Goal: Find specific page/section: Find specific page/section

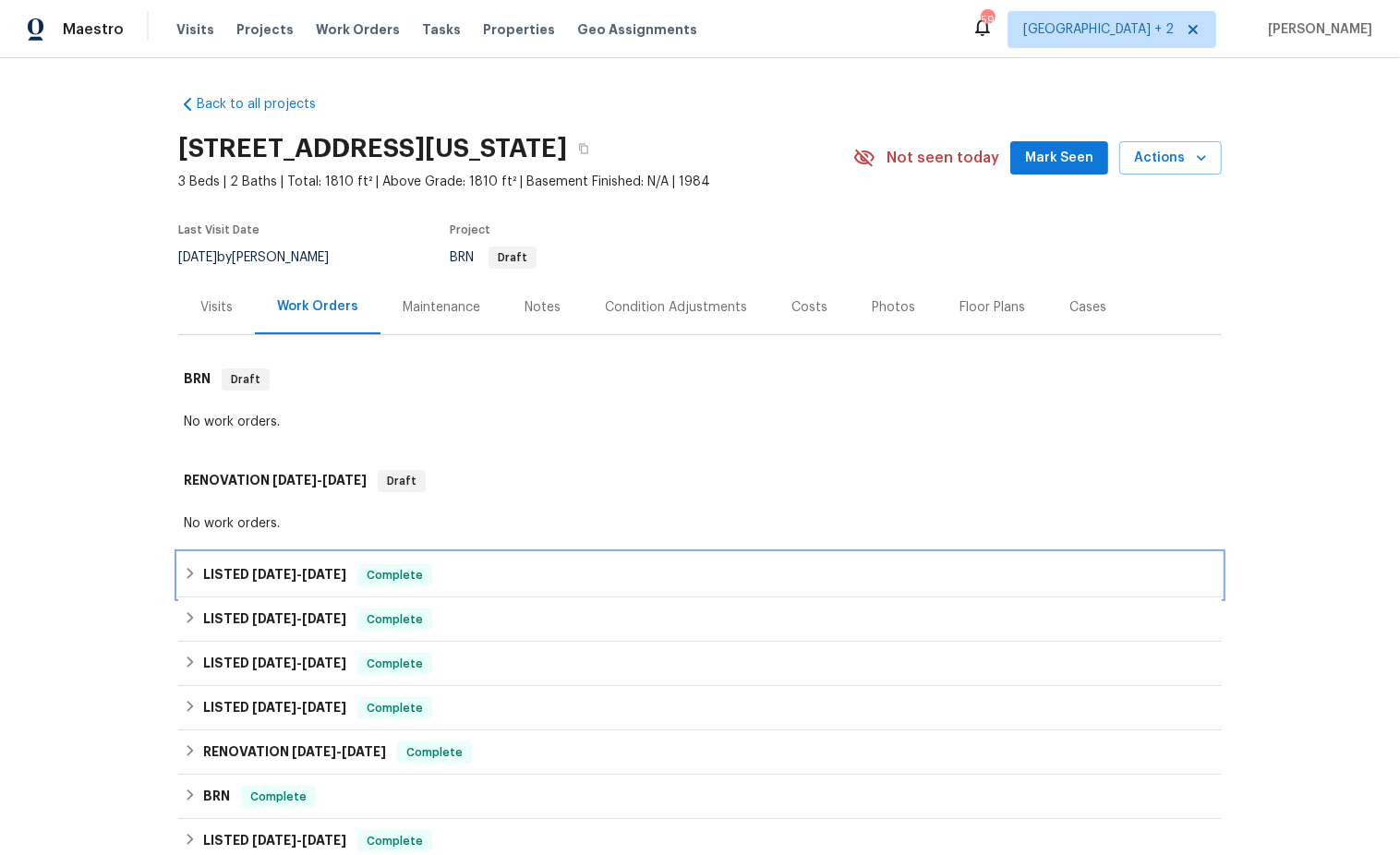
click at [186, 580] on div "LISTED [DATE] - [DATE] Complete" at bounding box center [700, 575] width 1032 height 22
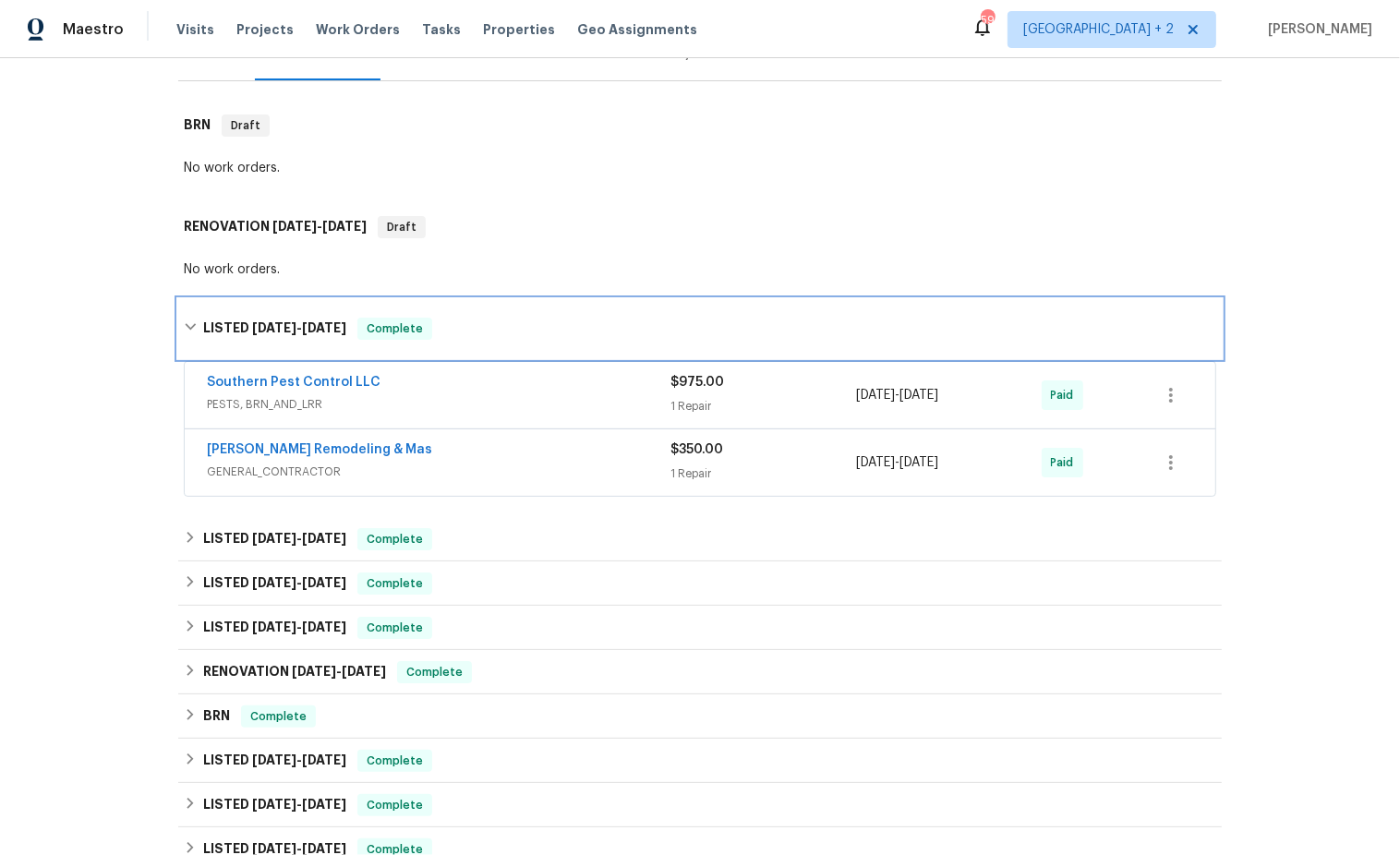
scroll to position [260, 0]
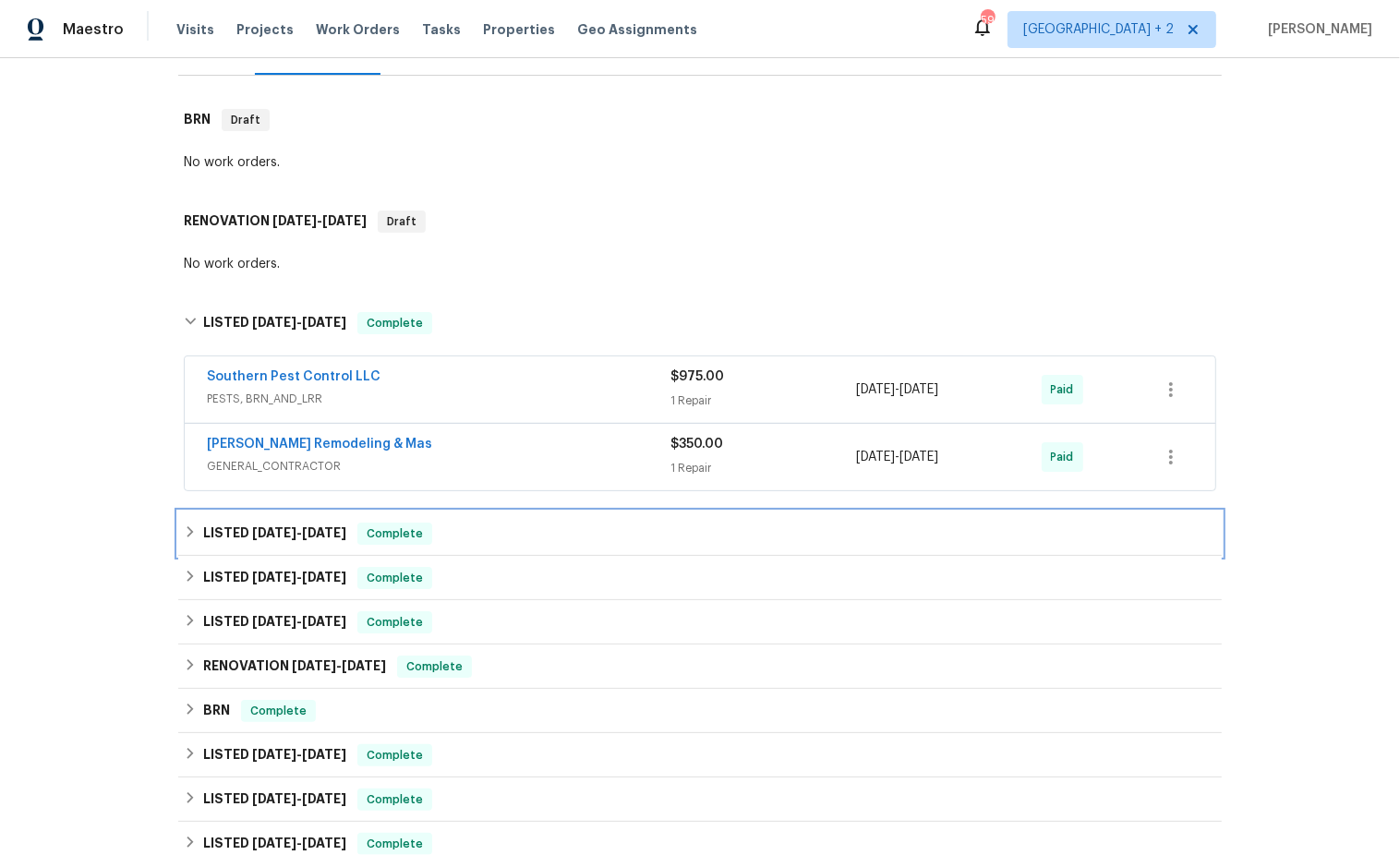
click at [187, 542] on div "LISTED [DATE] - [DATE] Complete" at bounding box center [700, 533] width 1032 height 22
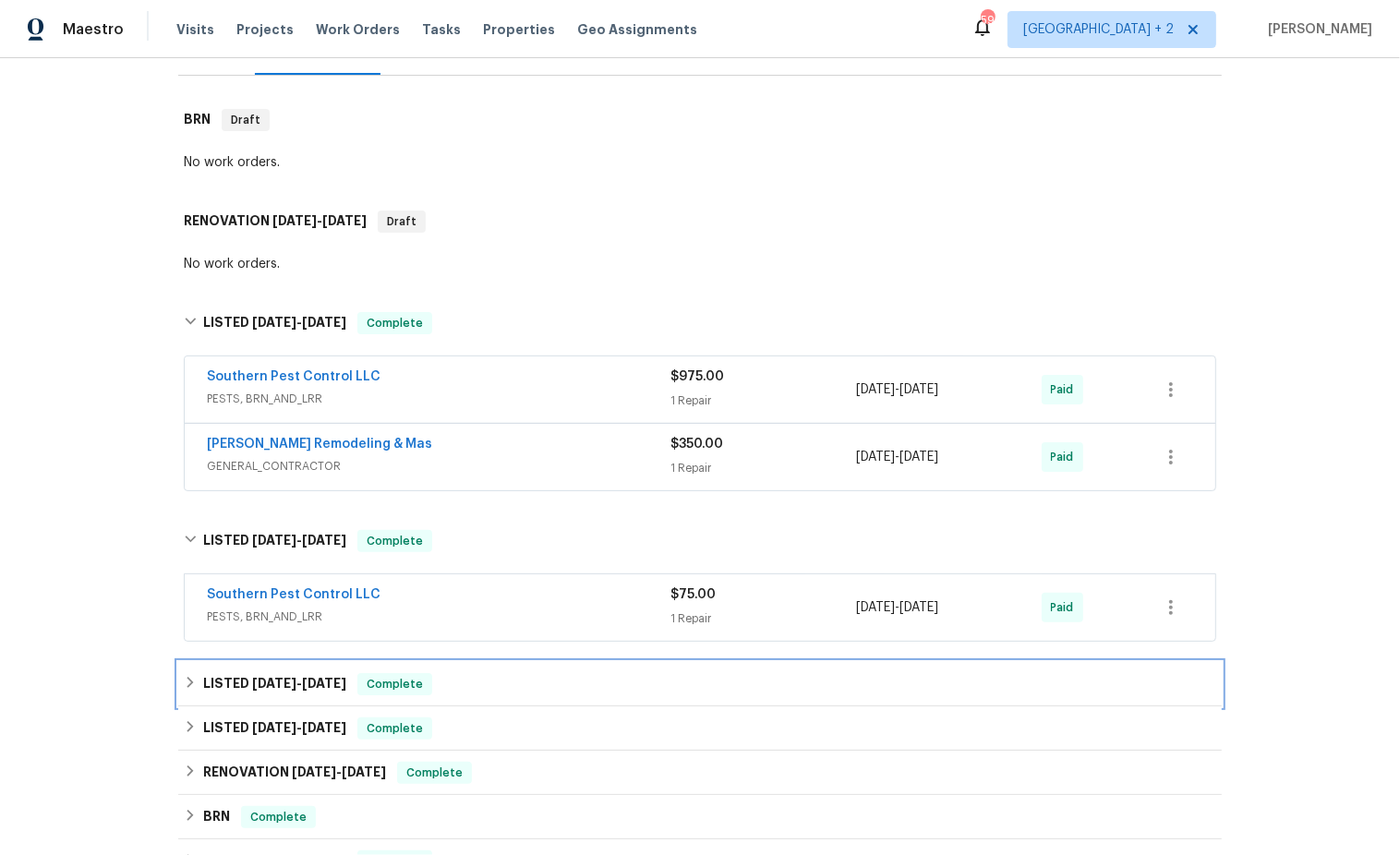
click at [190, 680] on icon at bounding box center [190, 682] width 12 height 12
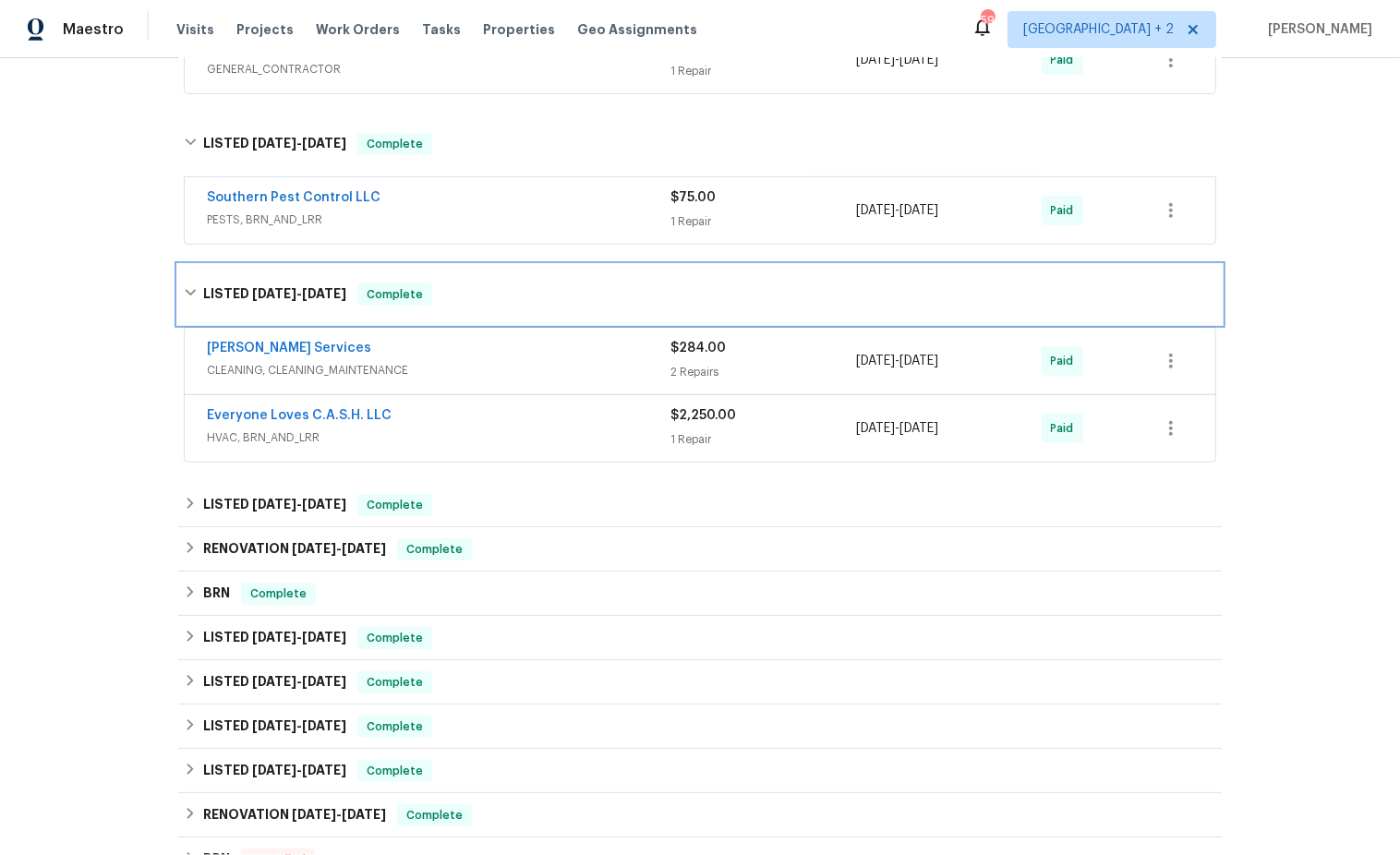
scroll to position [697, 0]
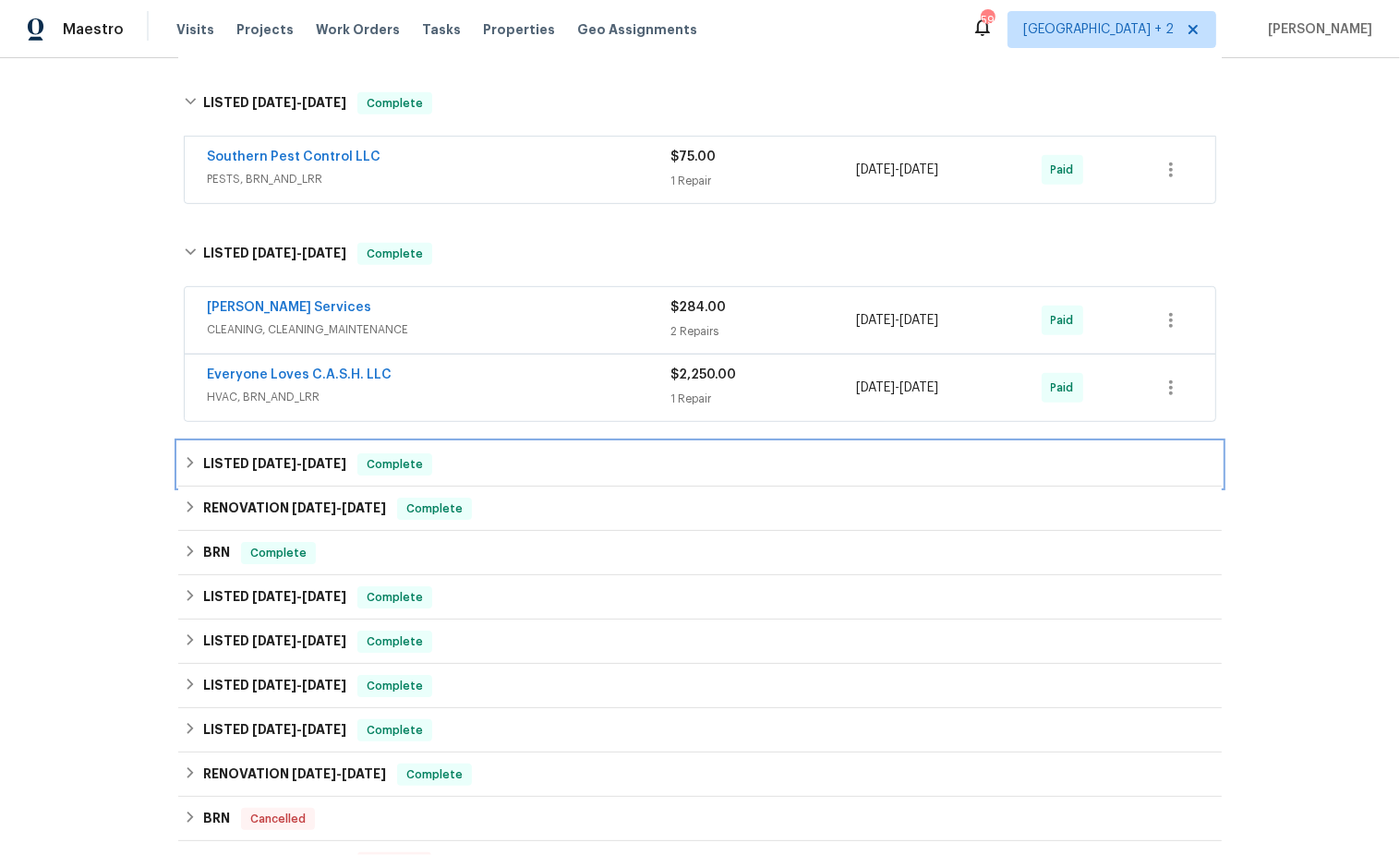
click at [189, 458] on icon at bounding box center [190, 462] width 12 height 12
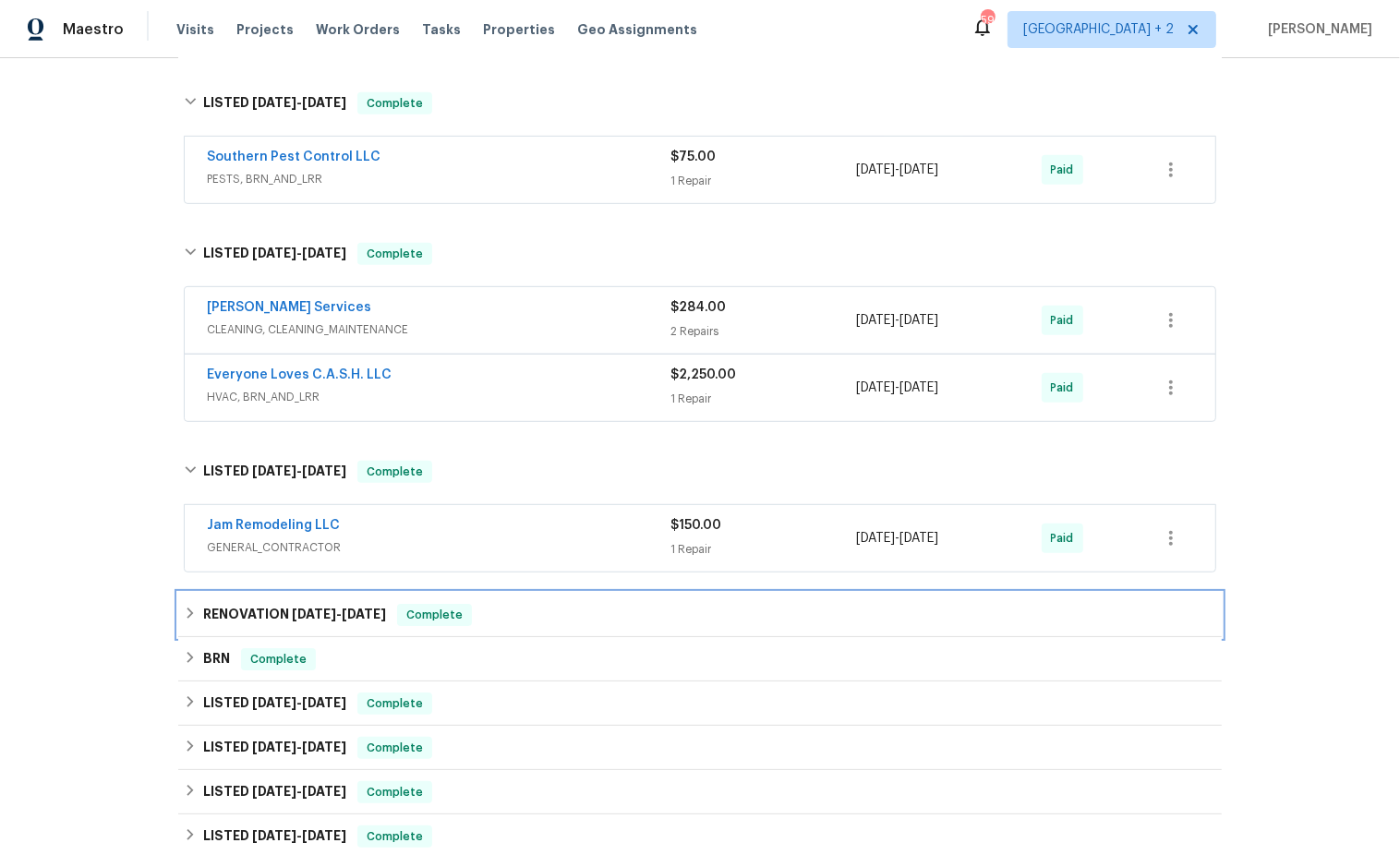
click at [190, 607] on icon at bounding box center [190, 612] width 12 height 12
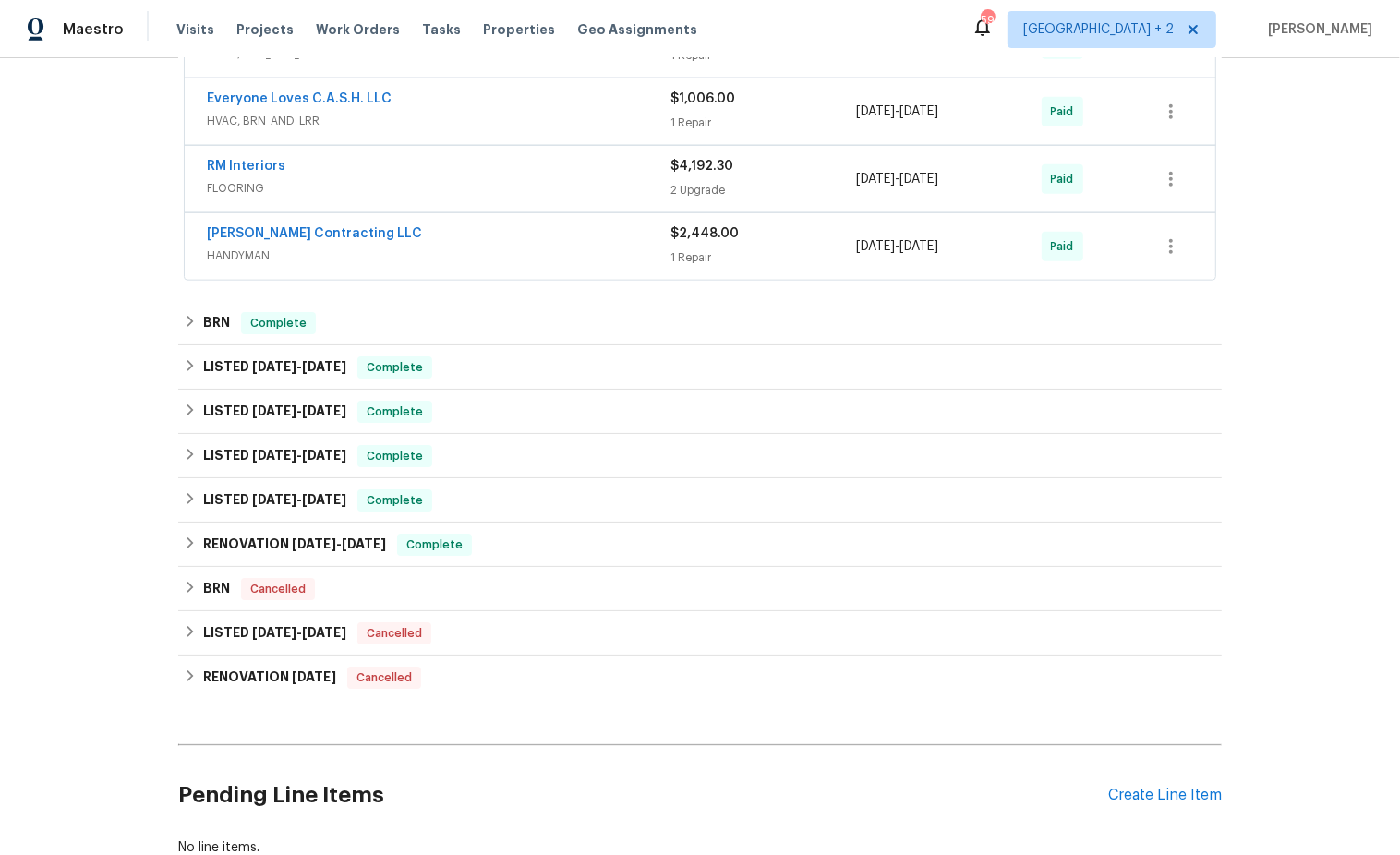
scroll to position [1790, 0]
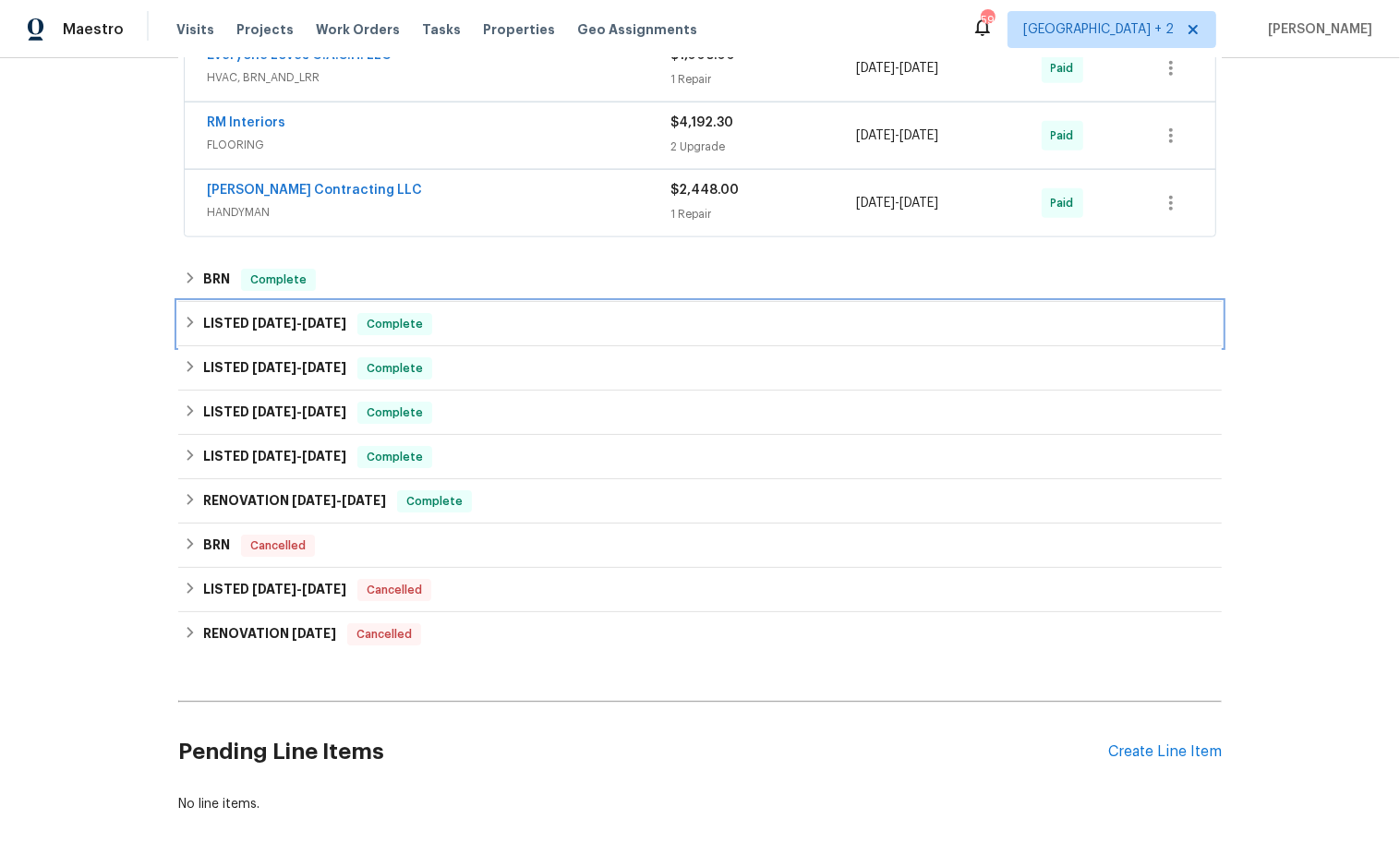
click at [192, 316] on icon at bounding box center [190, 322] width 12 height 12
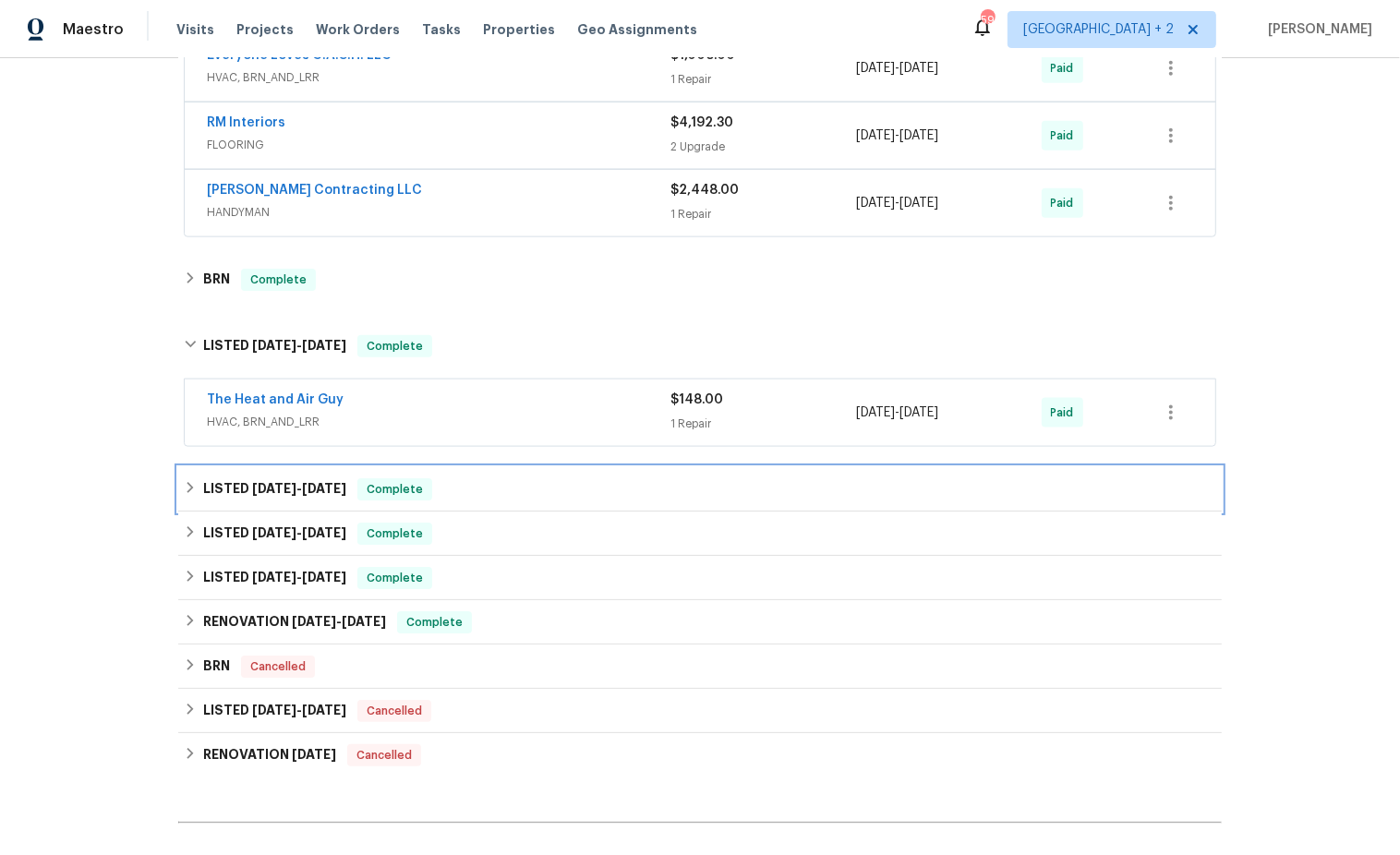
click at [193, 481] on icon at bounding box center [190, 487] width 12 height 12
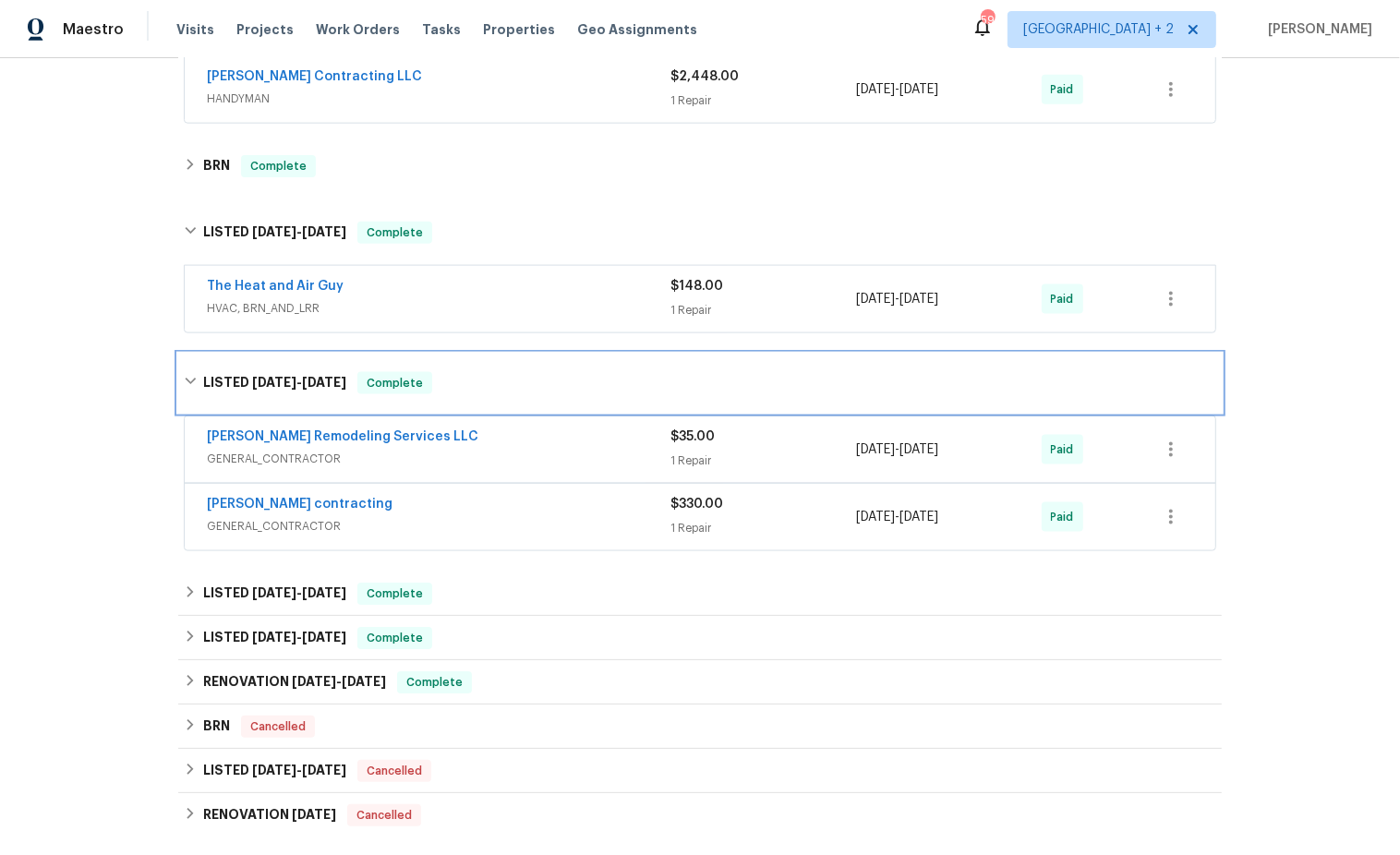
scroll to position [1964, 0]
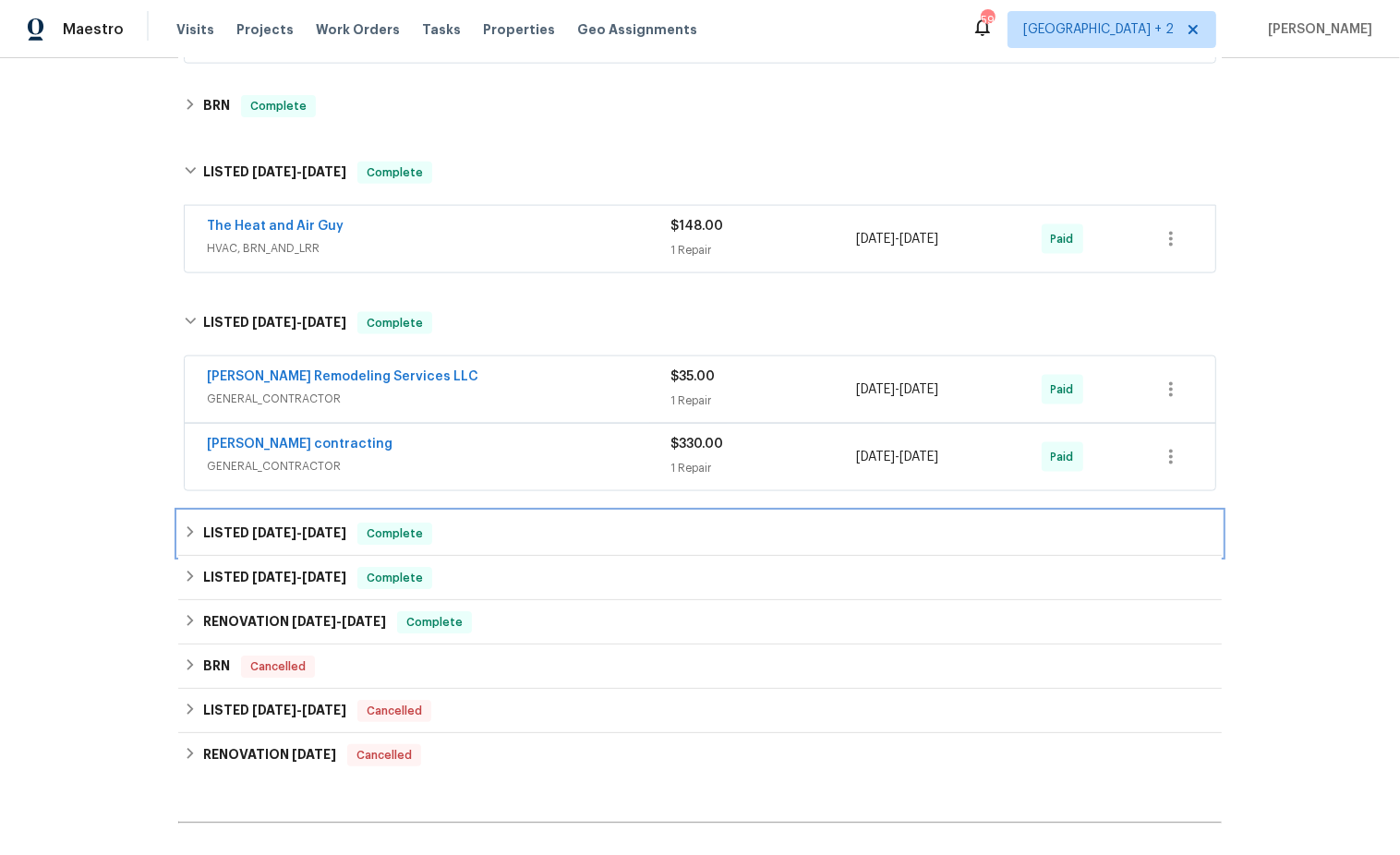
click at [188, 525] on icon at bounding box center [190, 531] width 12 height 12
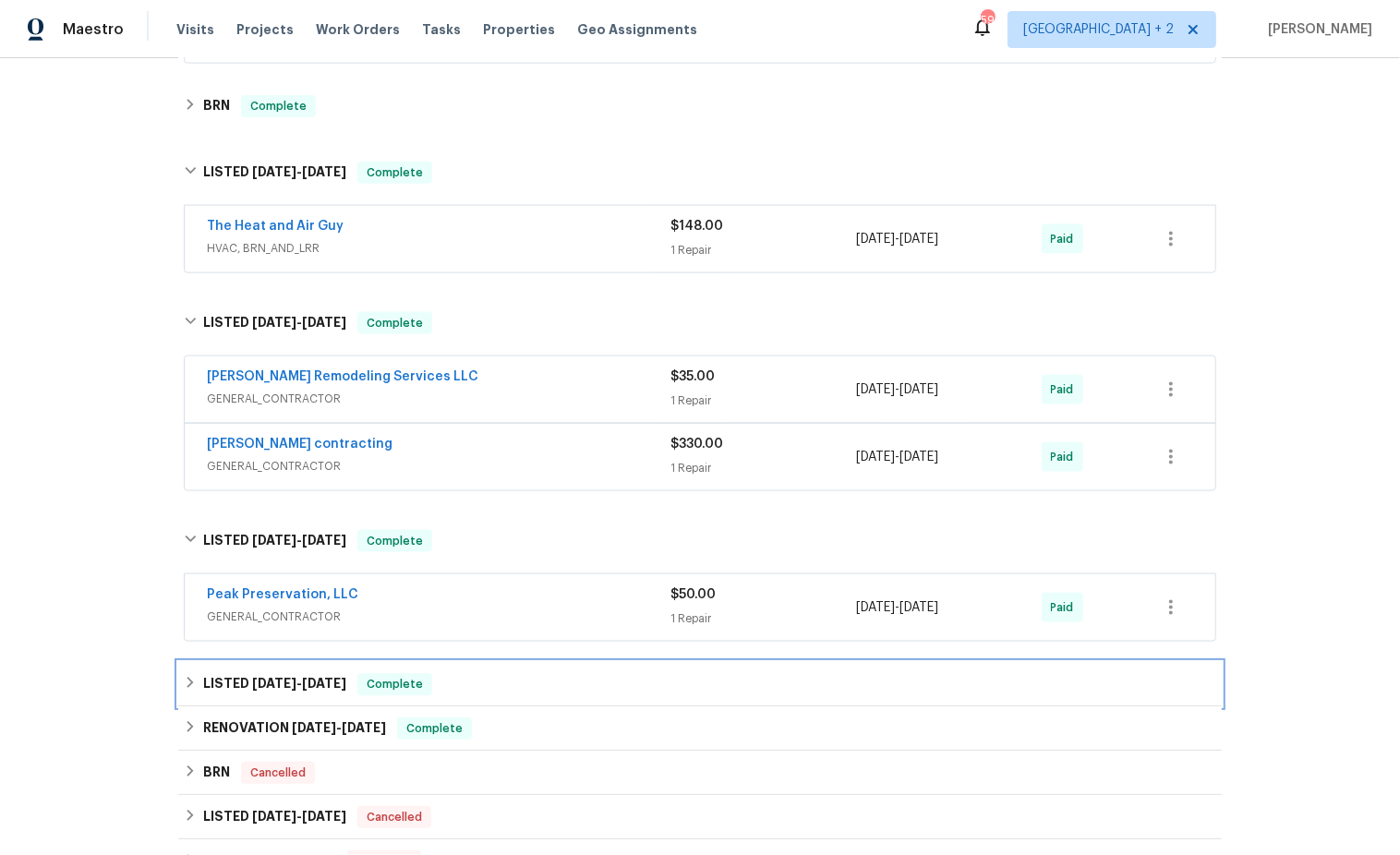
click at [190, 673] on div "LISTED [DATE] - [DATE] Complete" at bounding box center [700, 683] width 1032 height 22
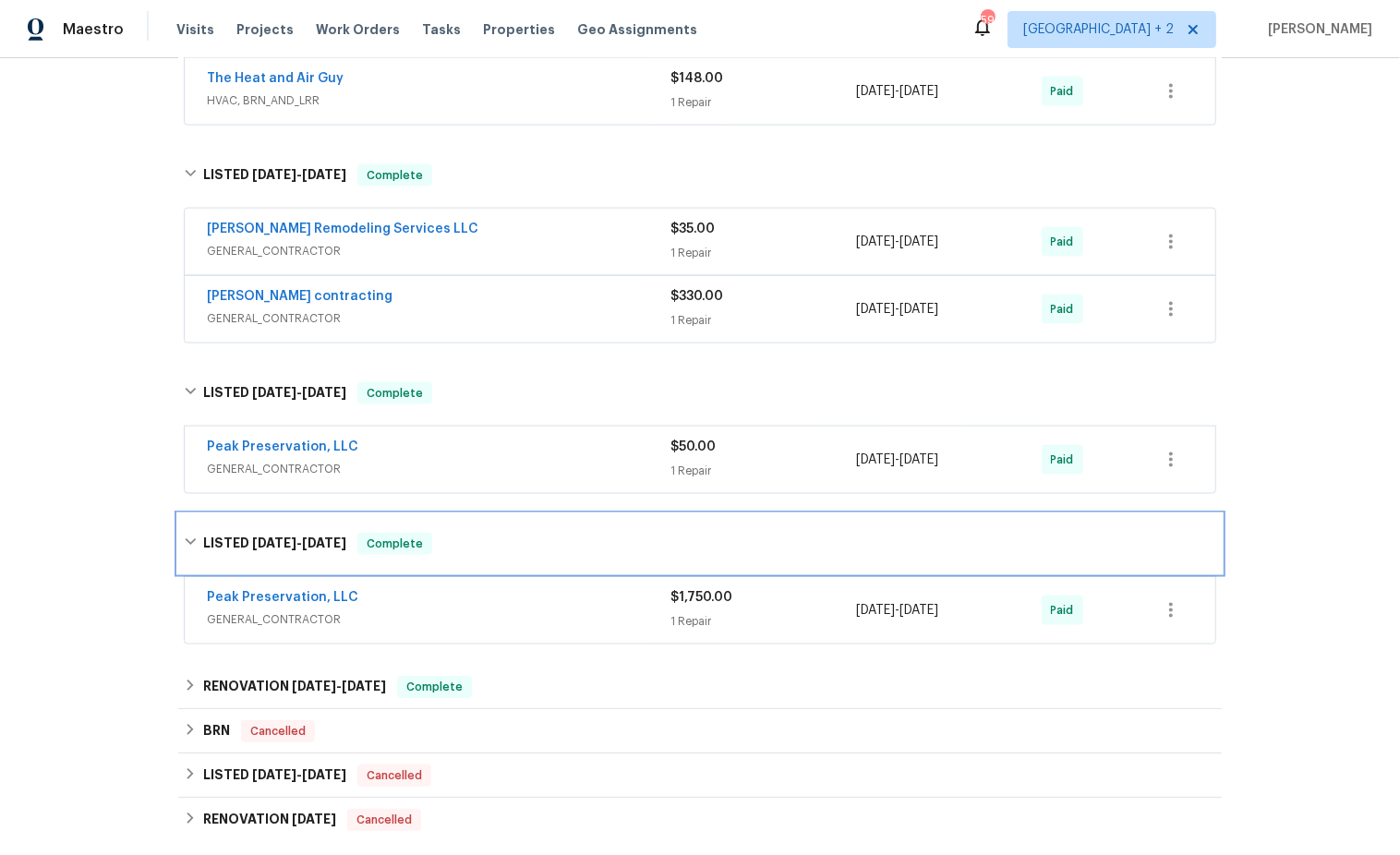
scroll to position [2155, 0]
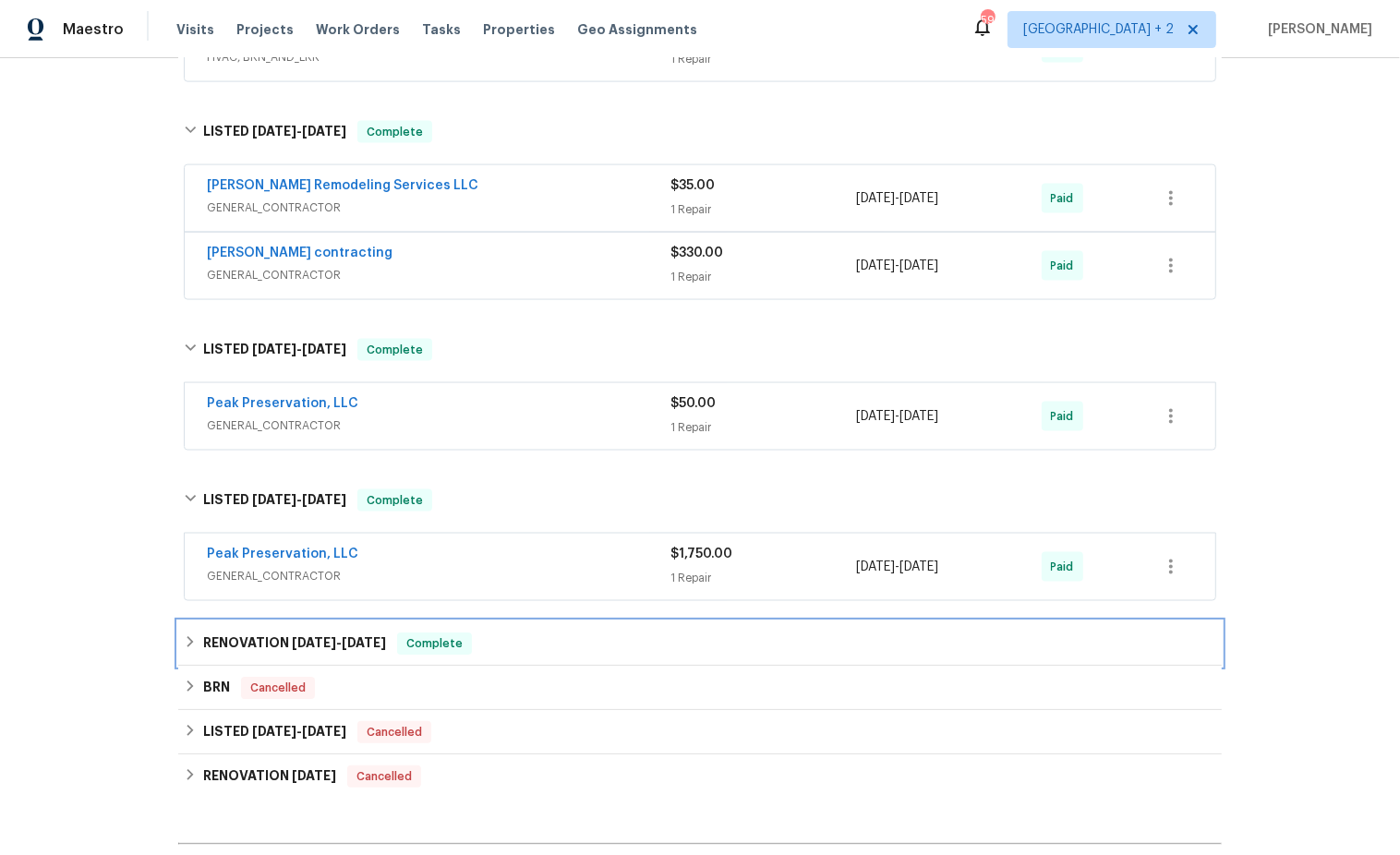
click at [184, 635] on icon at bounding box center [190, 641] width 12 height 12
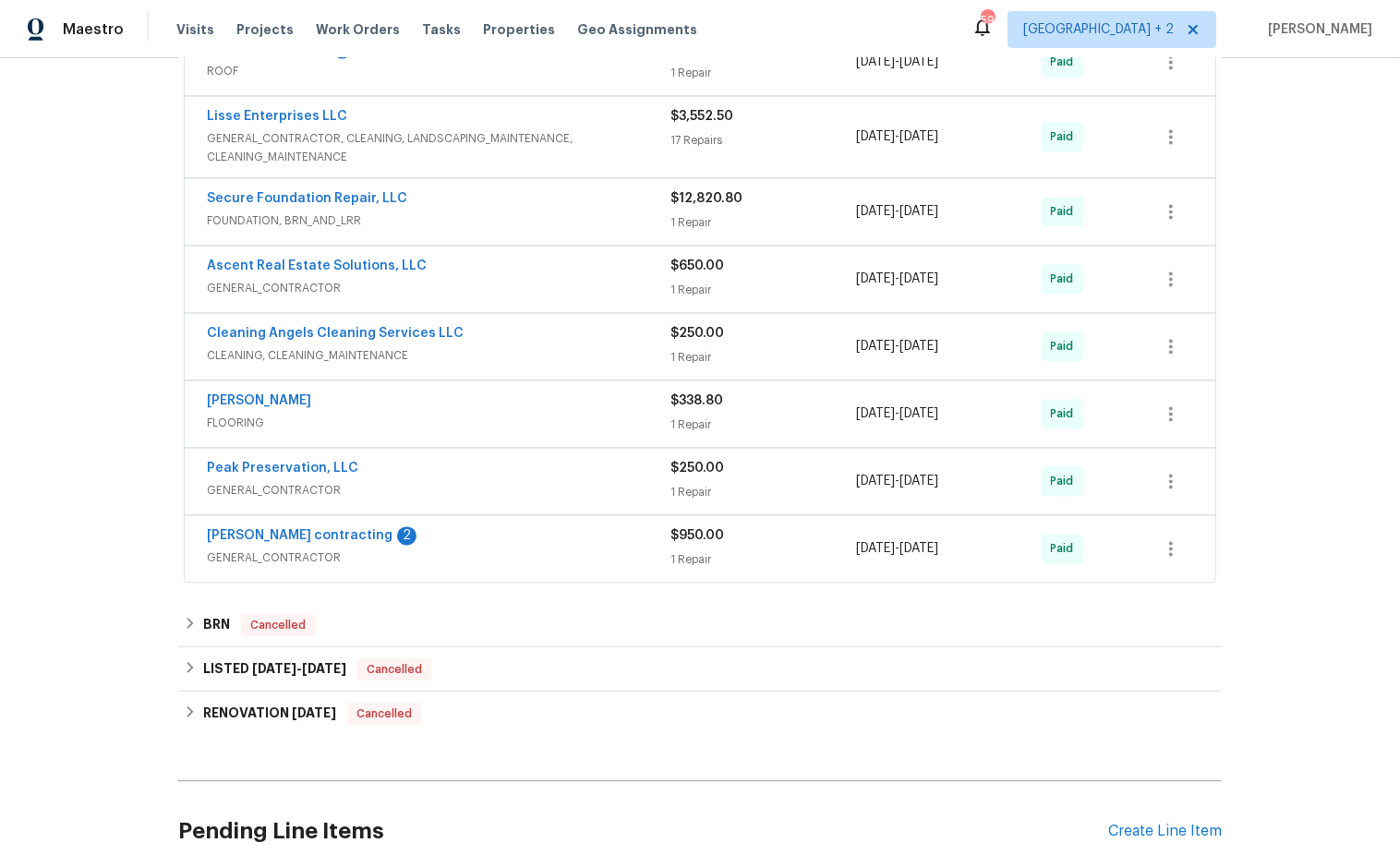
scroll to position [3017, 0]
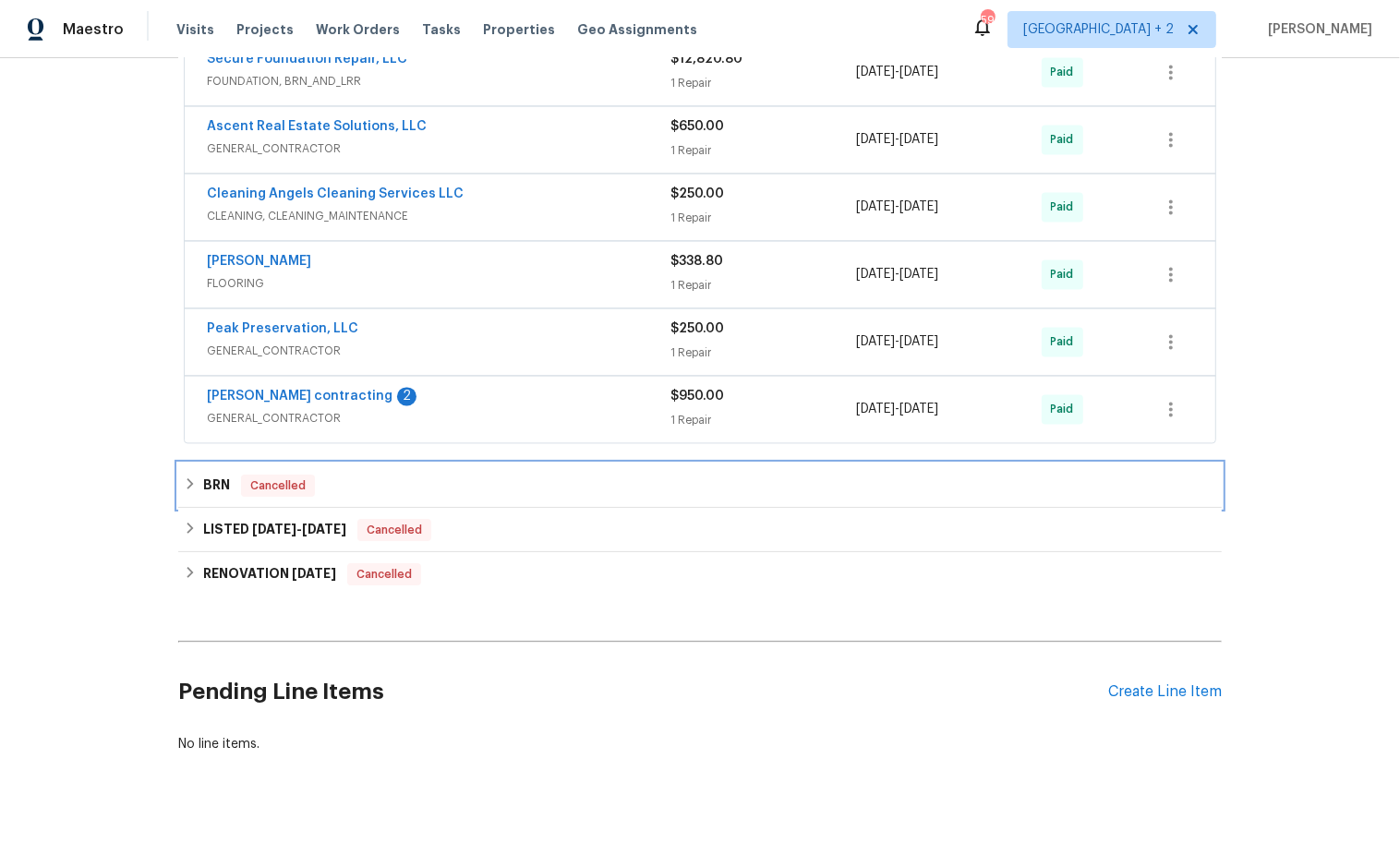
click at [189, 477] on icon at bounding box center [190, 483] width 12 height 12
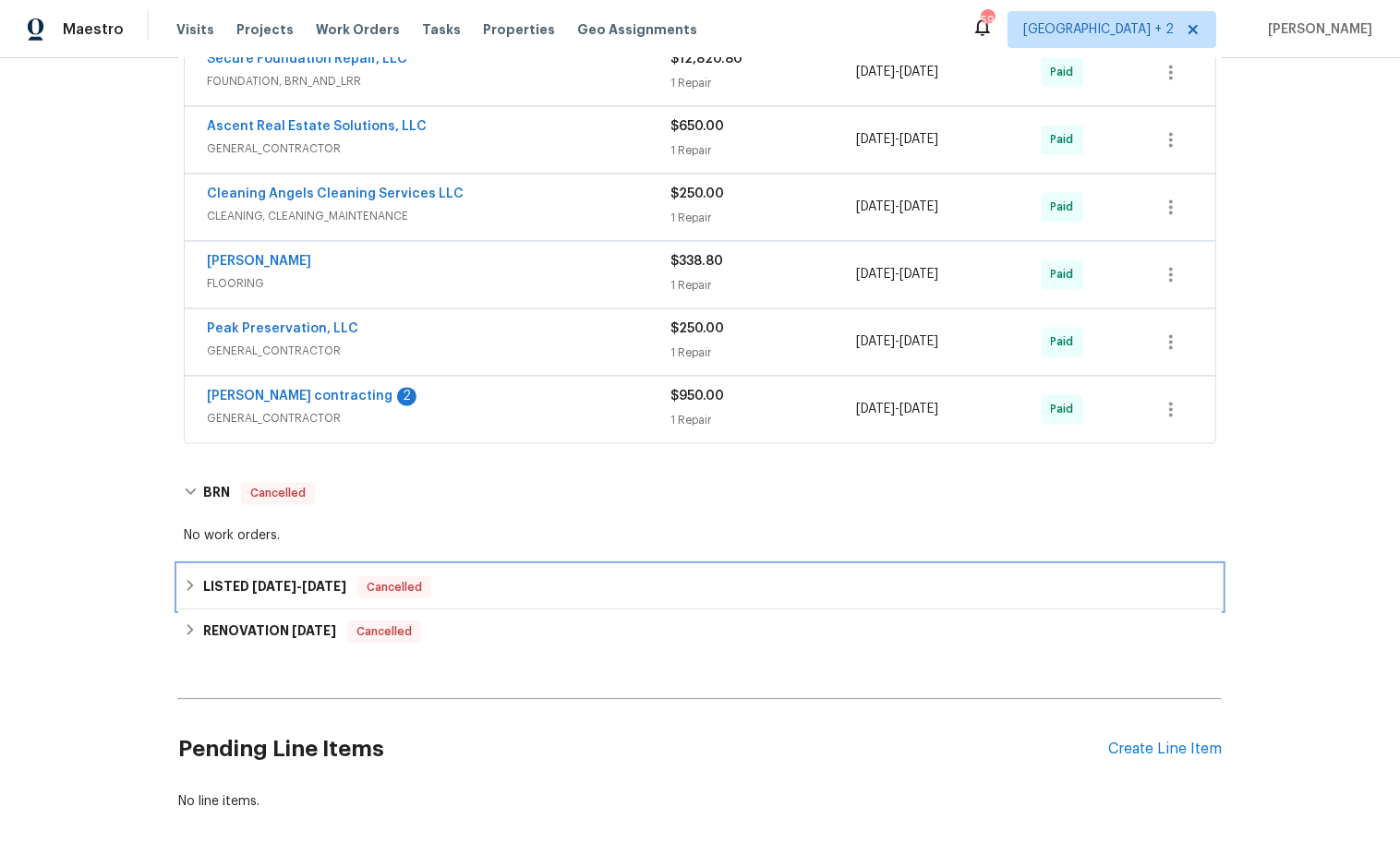
click at [191, 580] on icon at bounding box center [191, 586] width 7 height 12
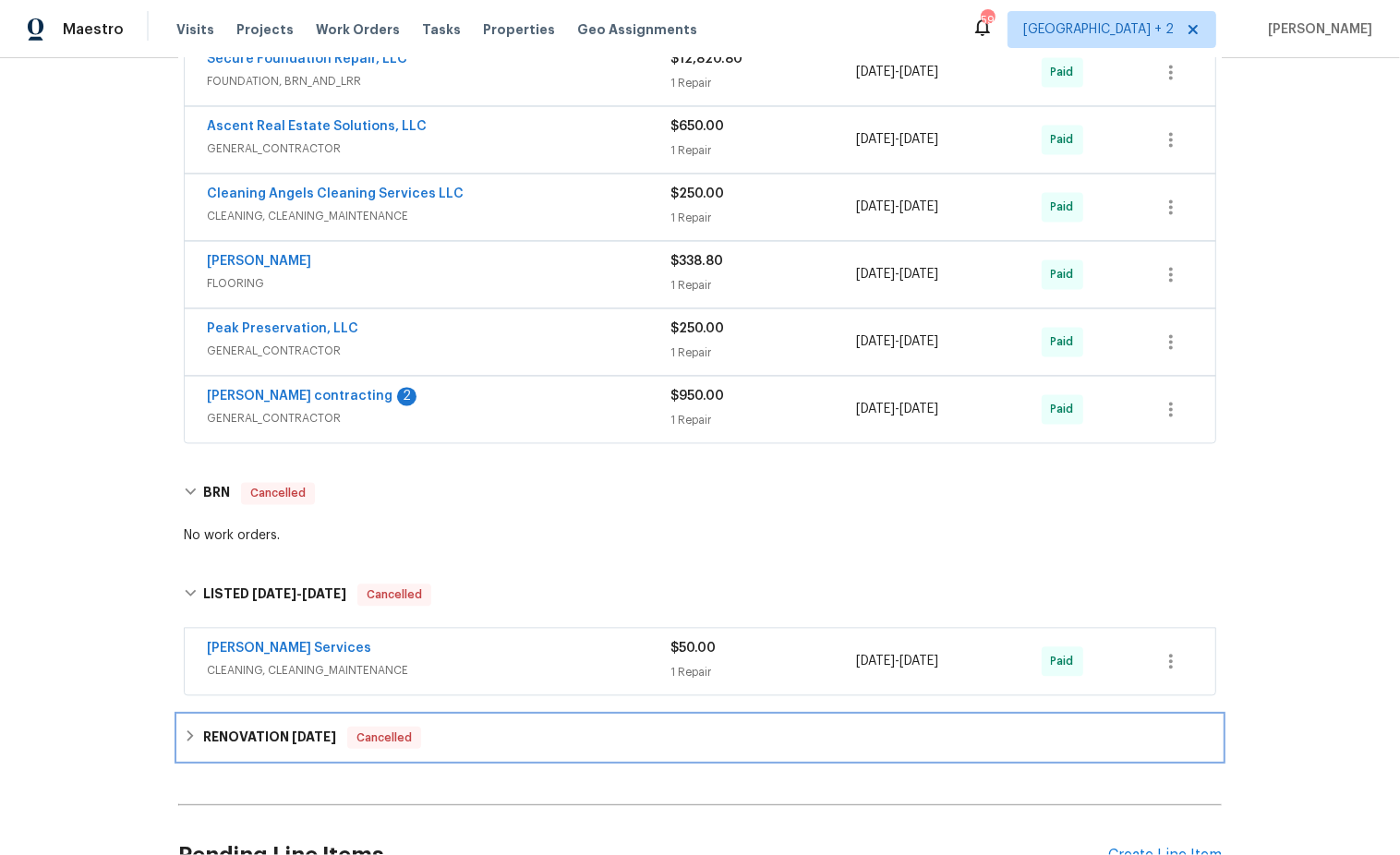
click at [194, 729] on icon at bounding box center [190, 735] width 12 height 12
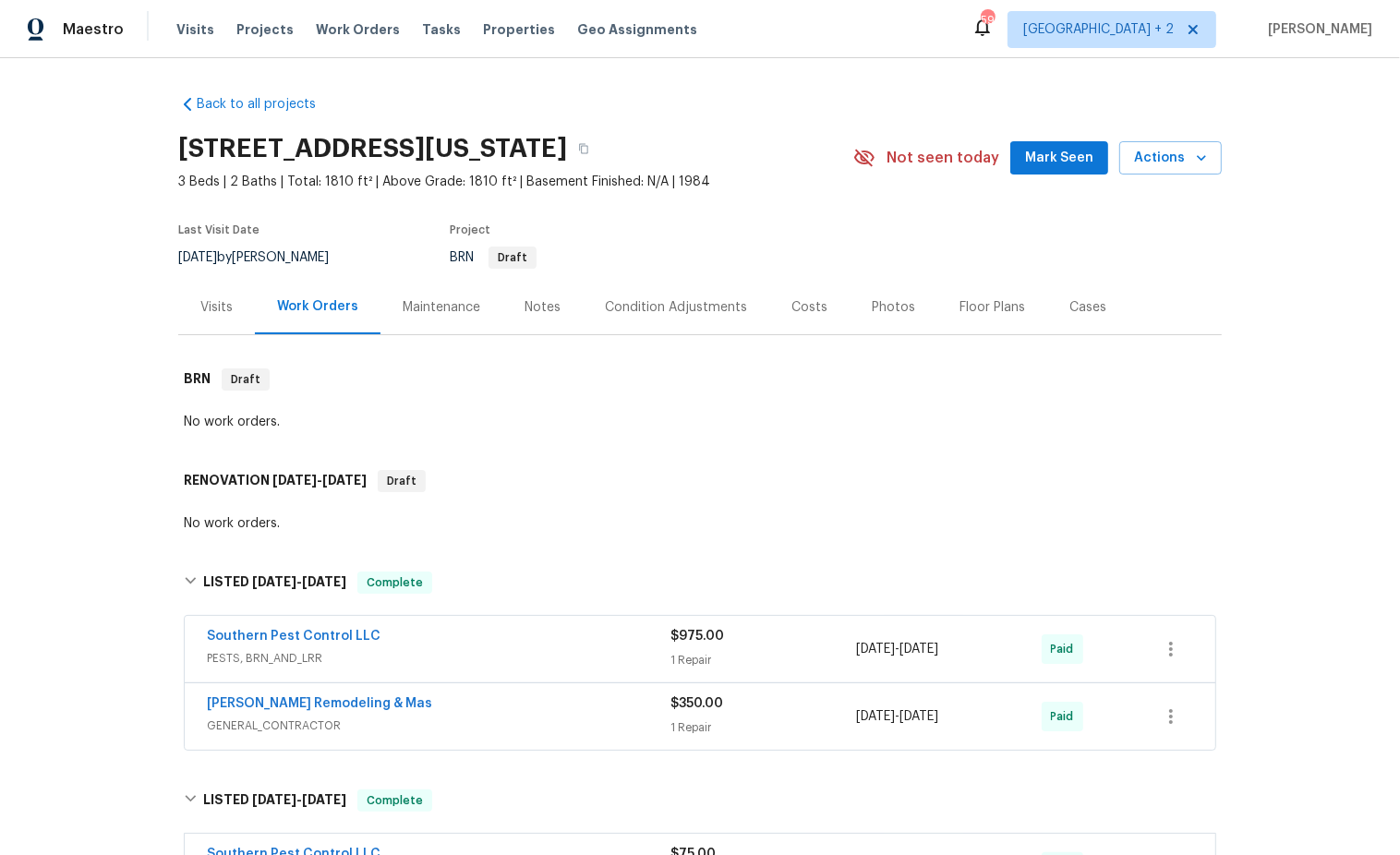
scroll to position [8, 0]
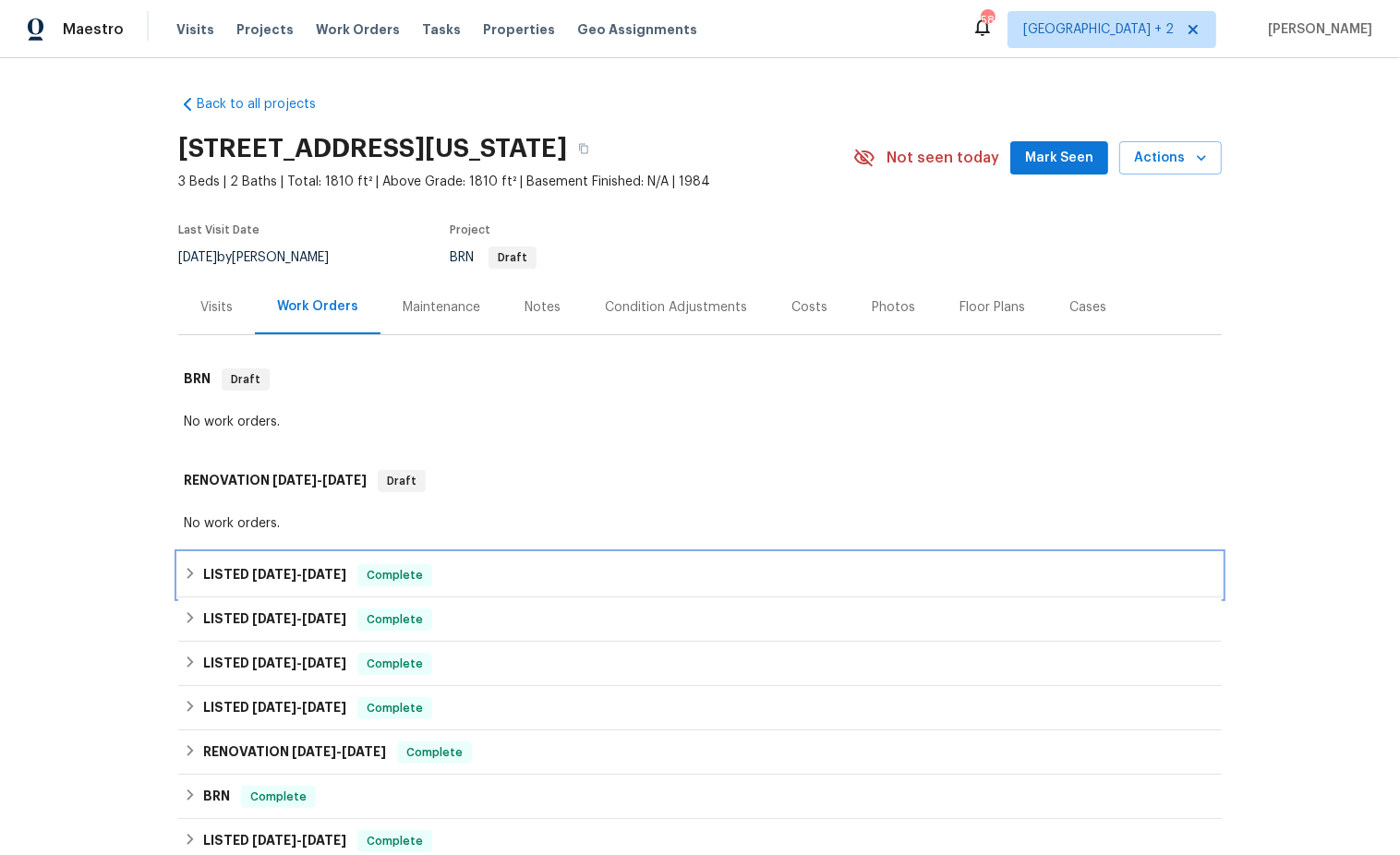
click at [191, 570] on icon at bounding box center [191, 574] width 7 height 12
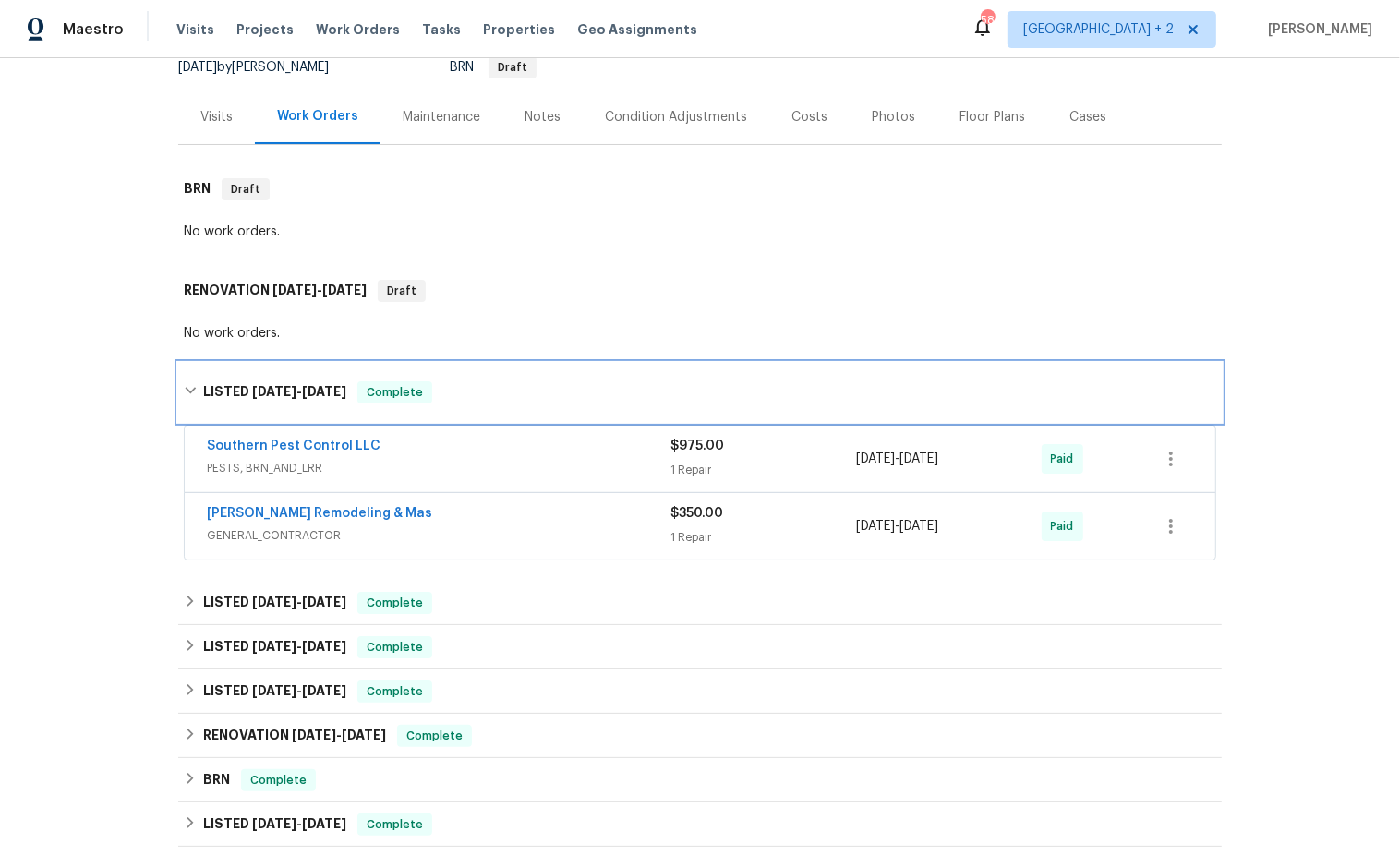
scroll to position [229, 0]
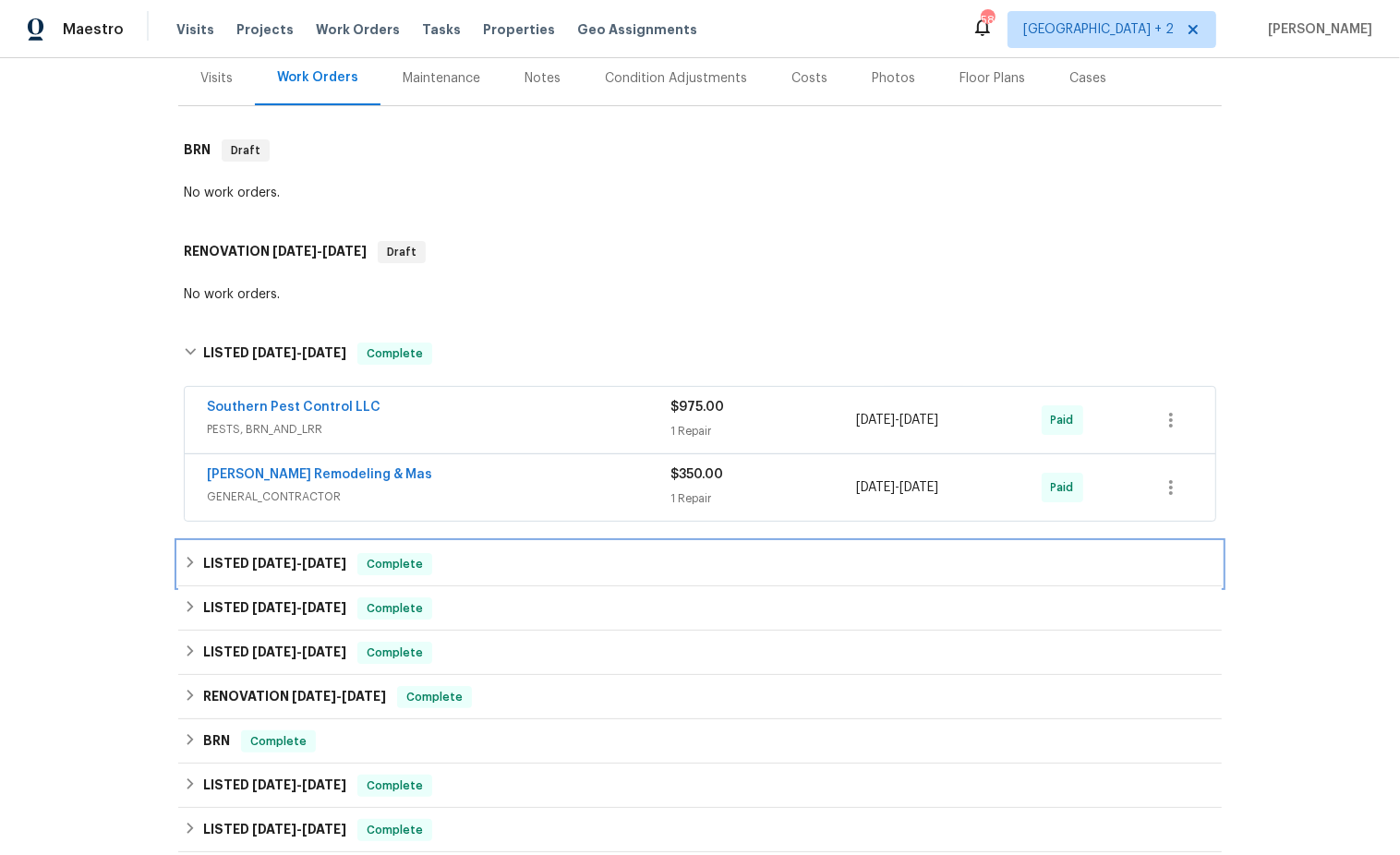
click at [192, 559] on icon at bounding box center [191, 563] width 7 height 12
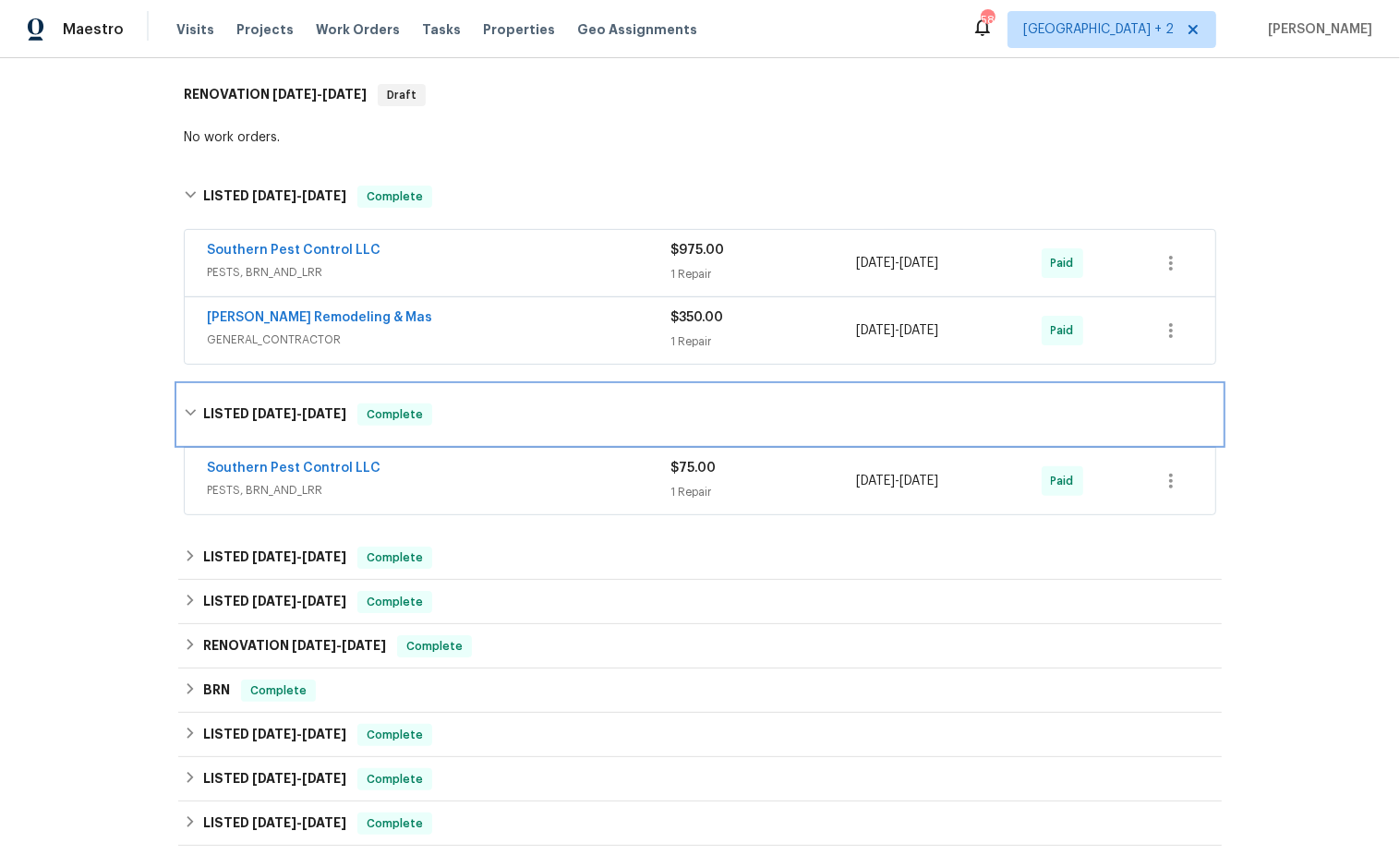
scroll to position [427, 0]
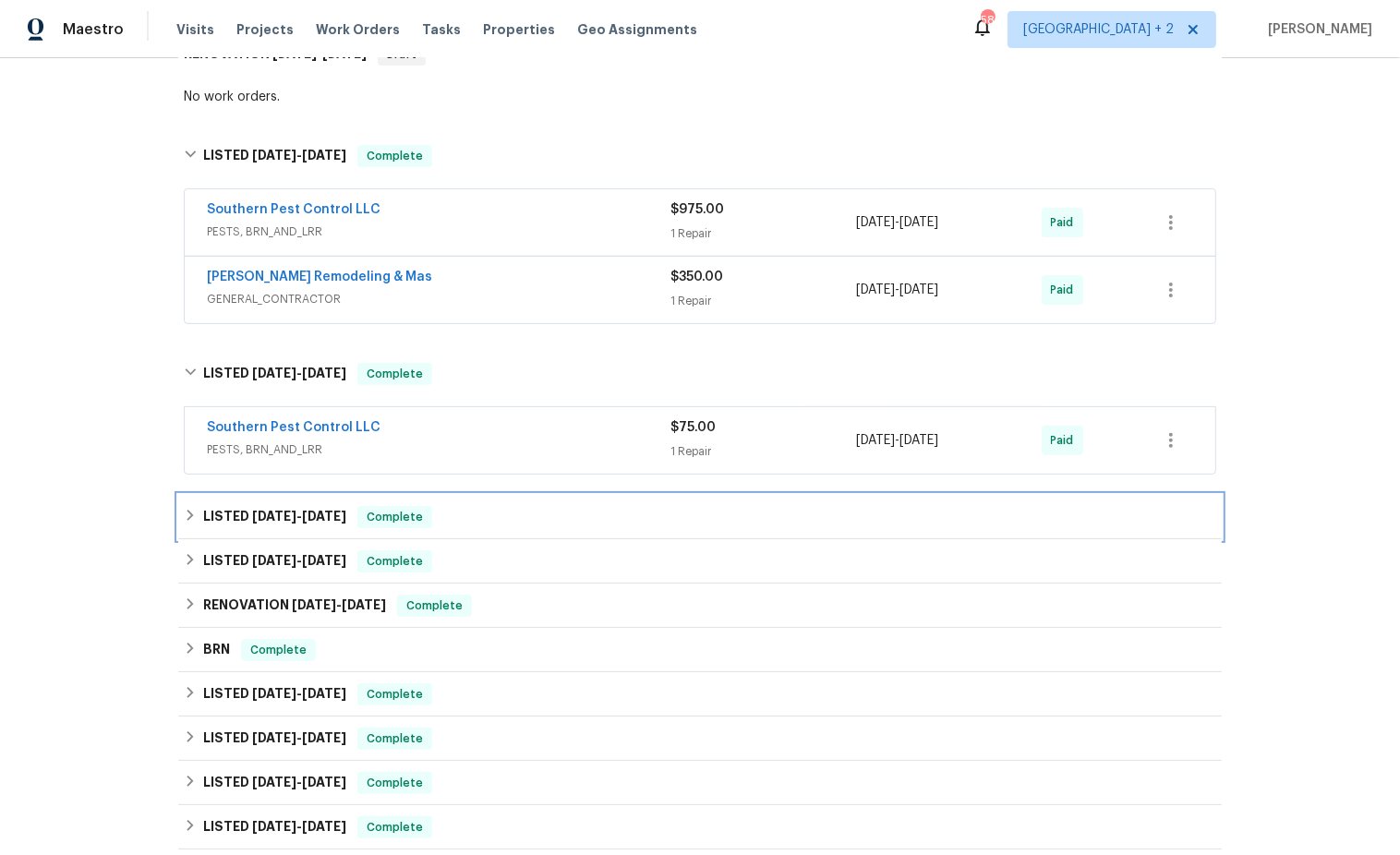
click at [188, 515] on icon at bounding box center [190, 515] width 12 height 12
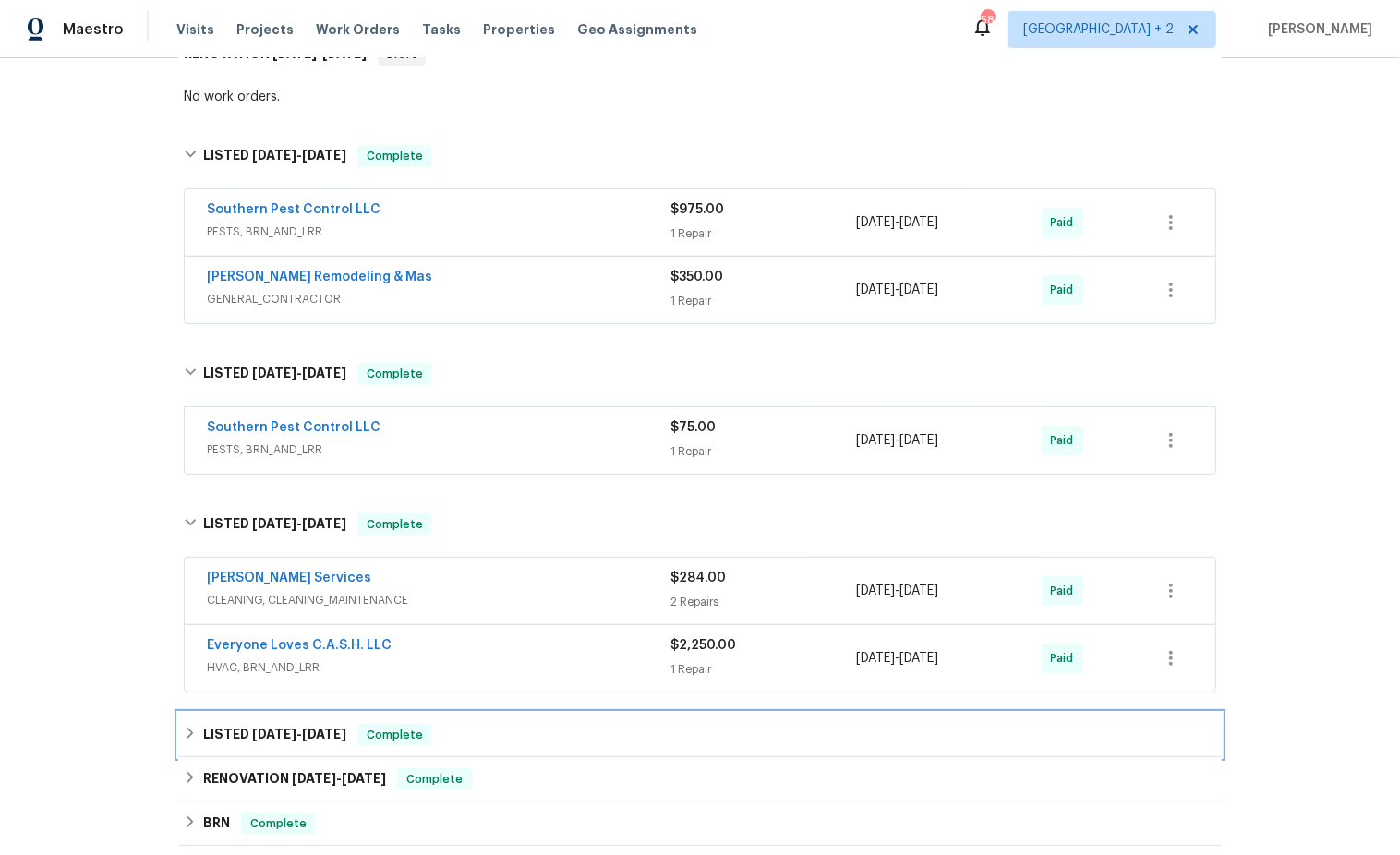
click at [192, 733] on icon at bounding box center [190, 732] width 12 height 12
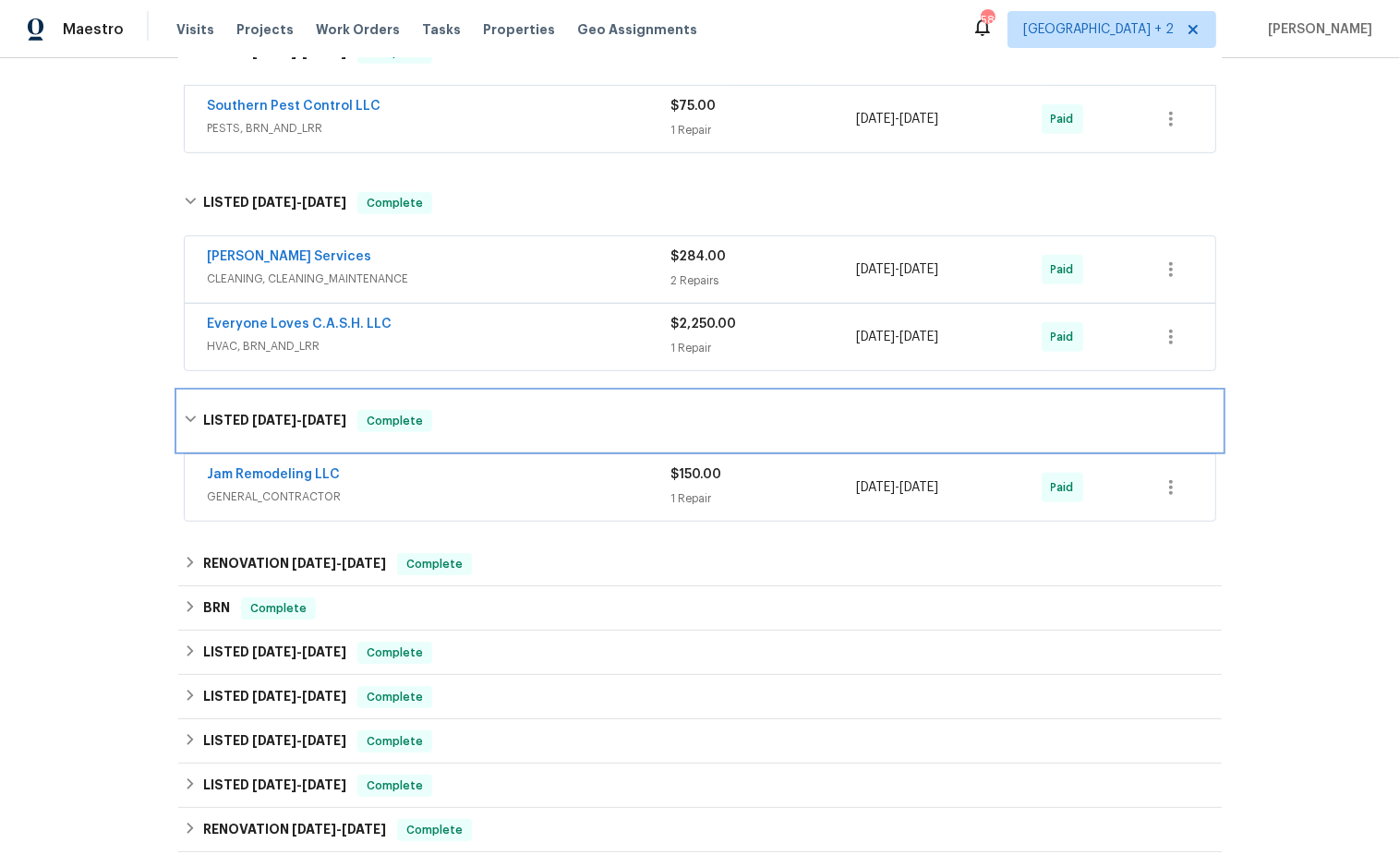
scroll to position [776, 0]
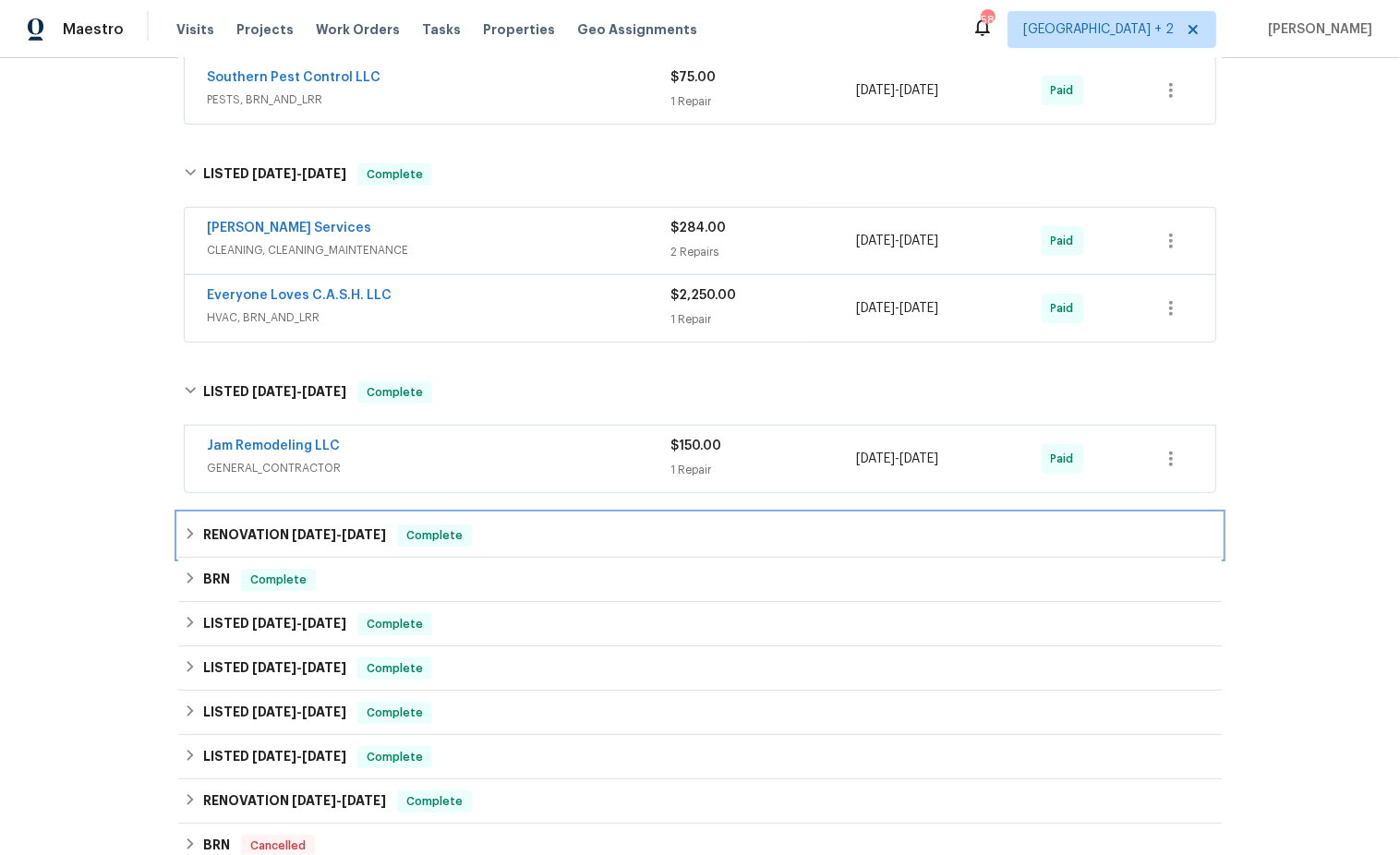
click at [191, 528] on icon at bounding box center [191, 534] width 7 height 12
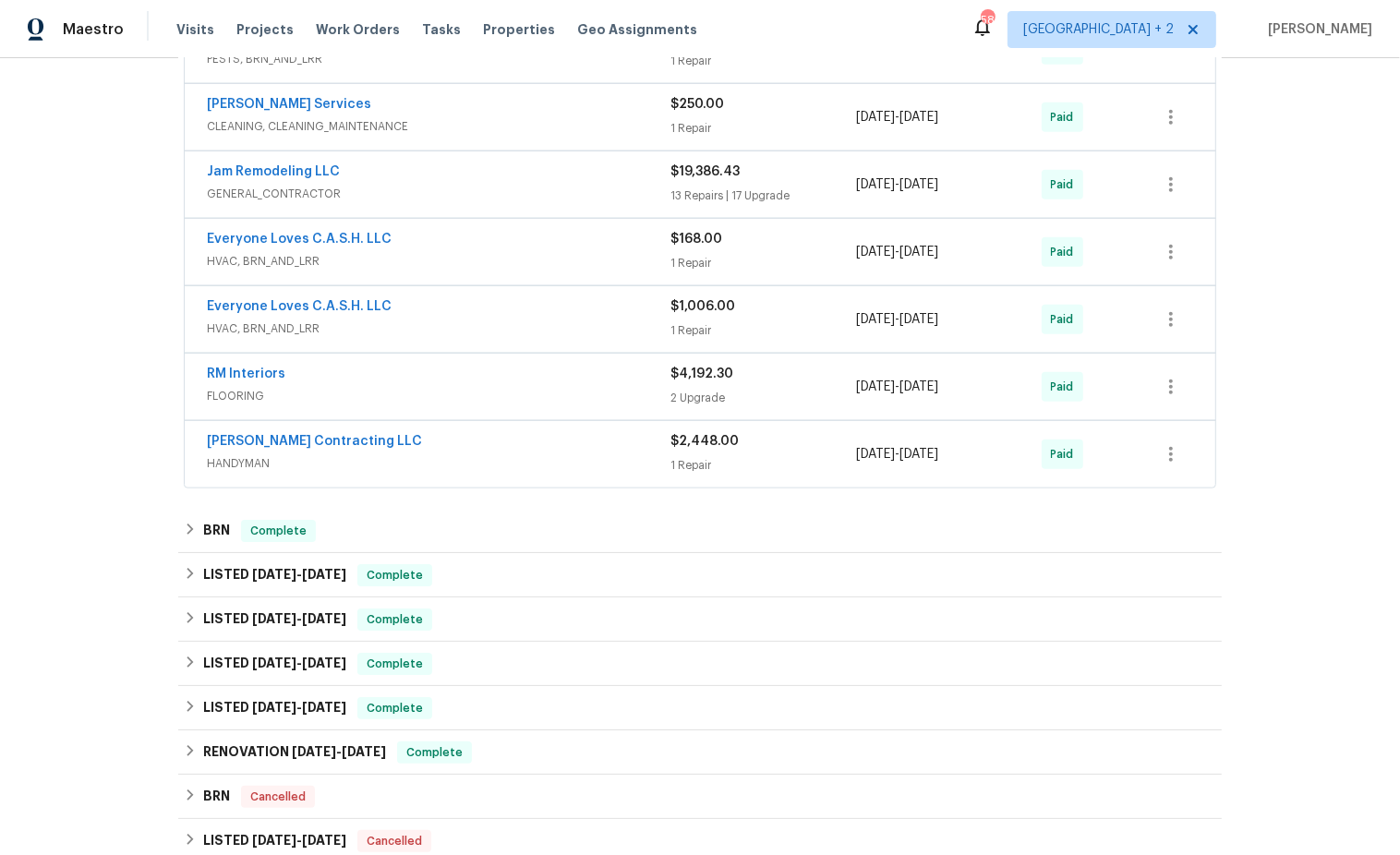
scroll to position [1626, 0]
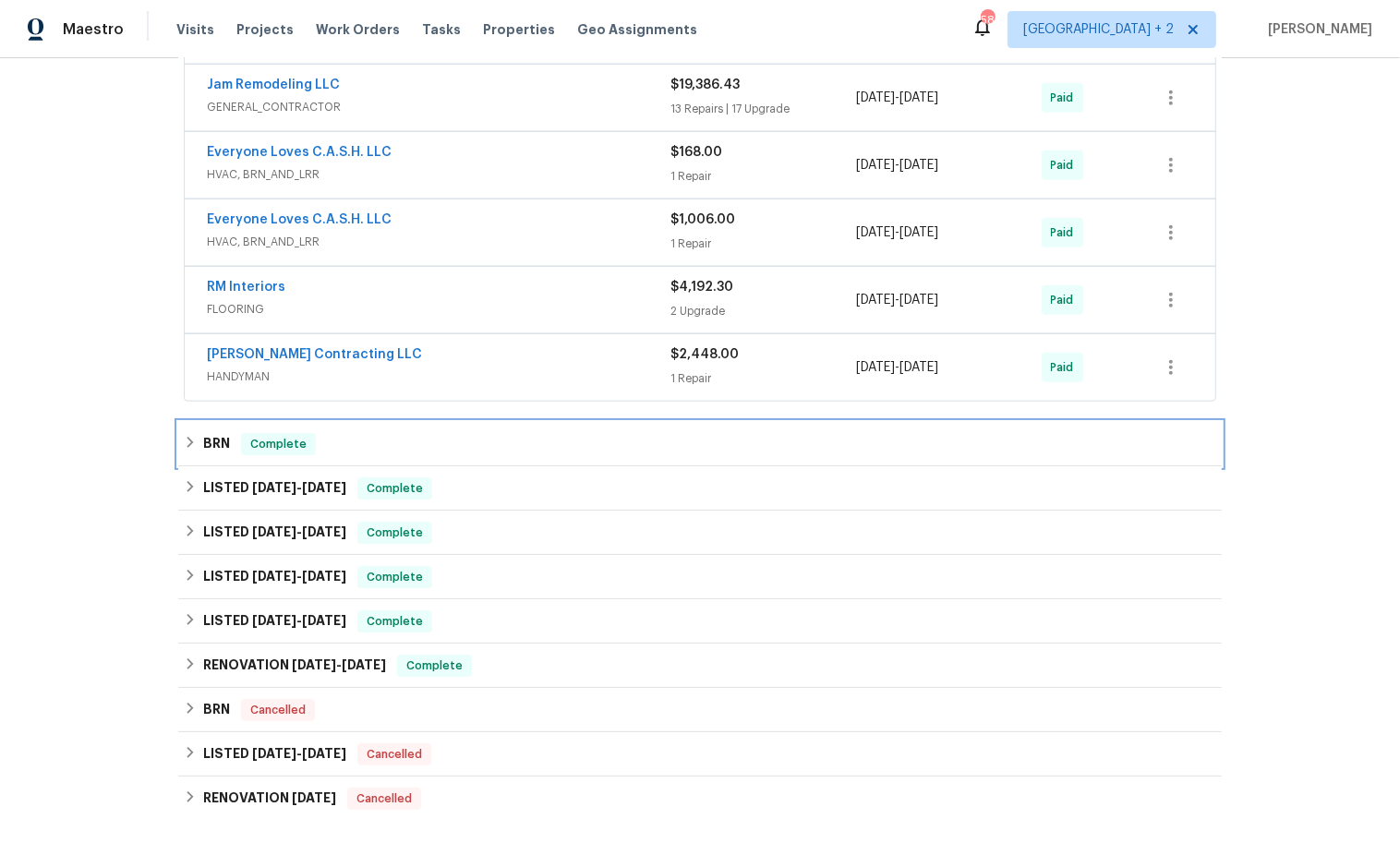
click at [190, 436] on icon at bounding box center [190, 442] width 12 height 12
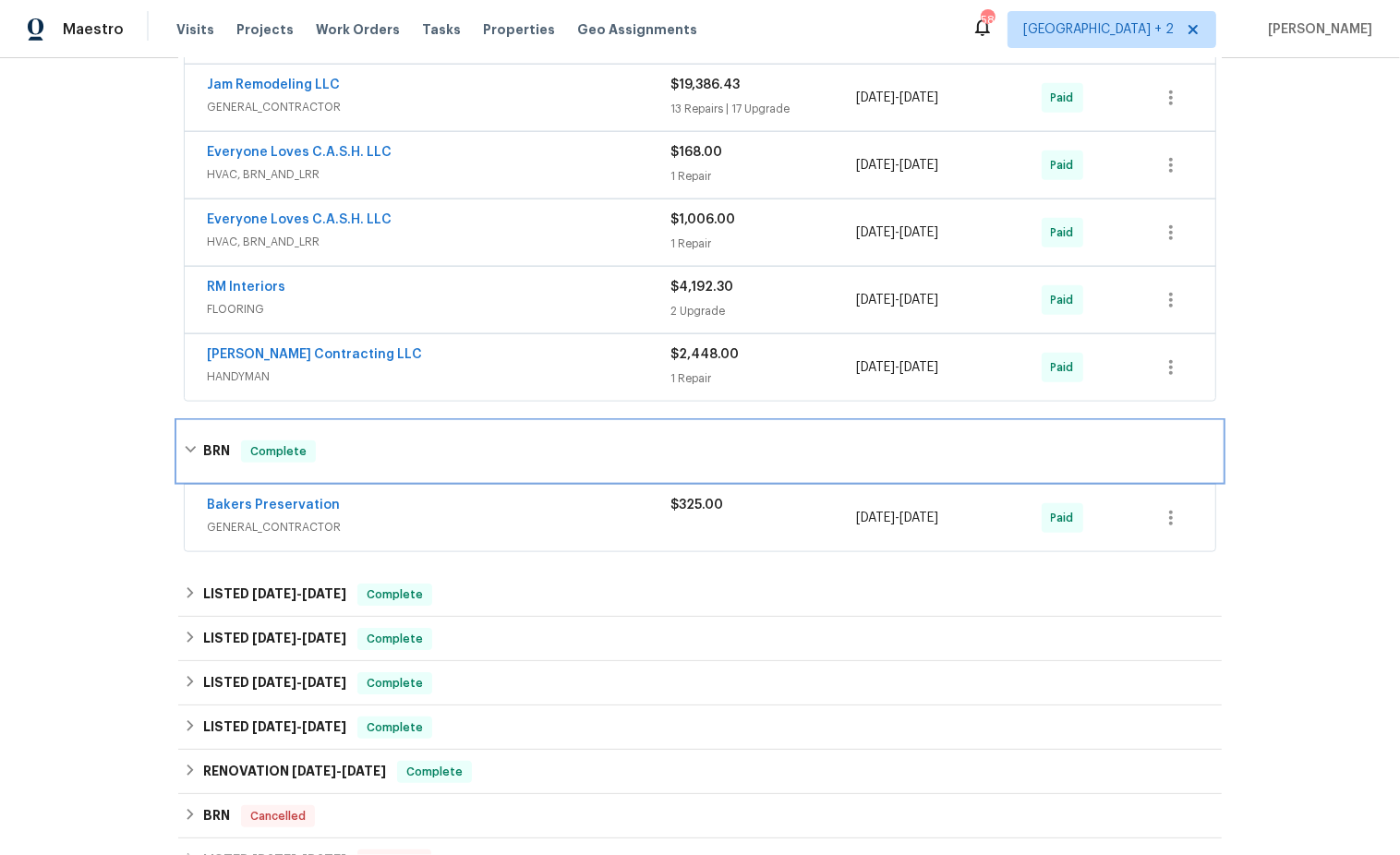
scroll to position [1645, 0]
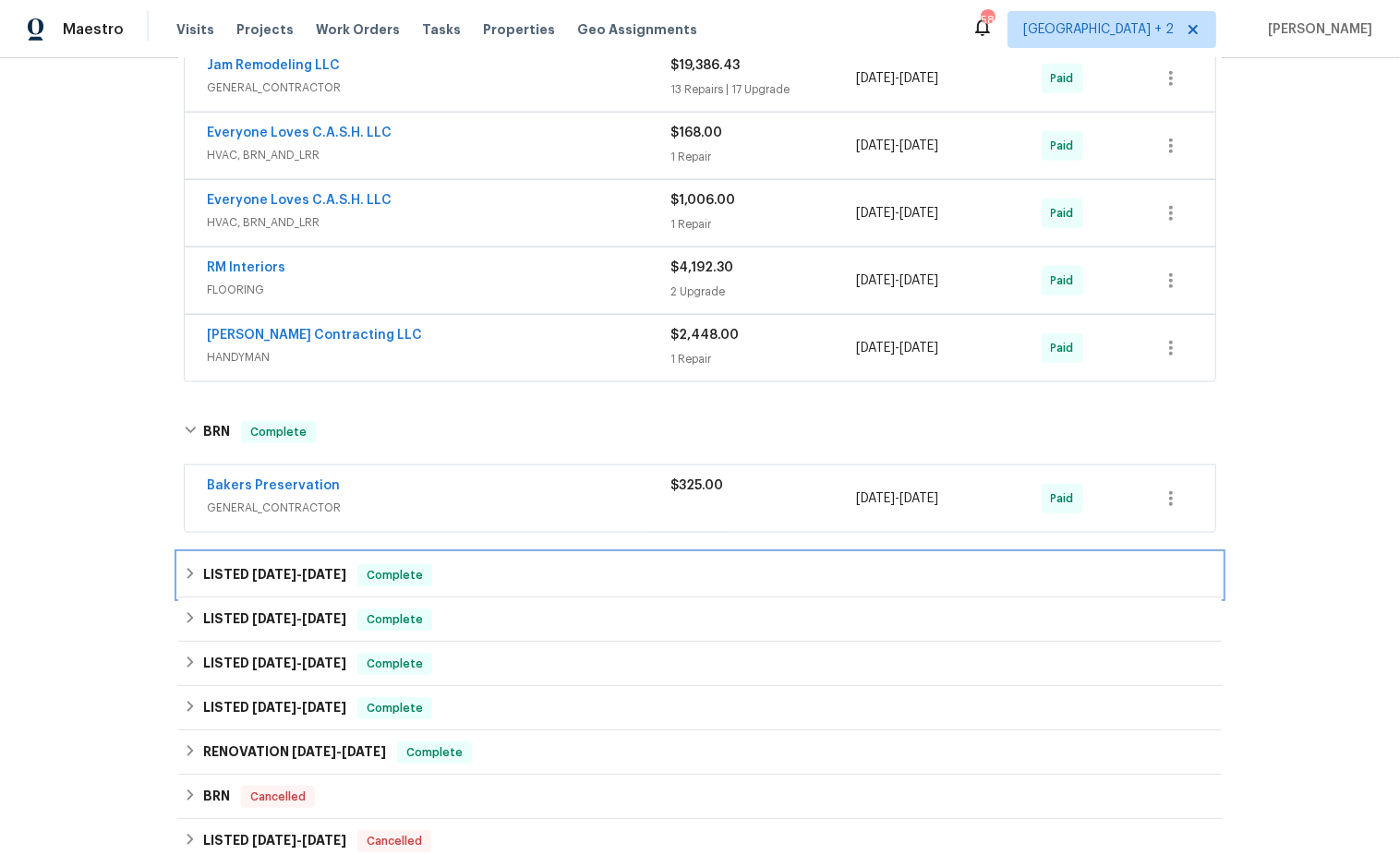
click at [186, 567] on icon at bounding box center [190, 573] width 12 height 12
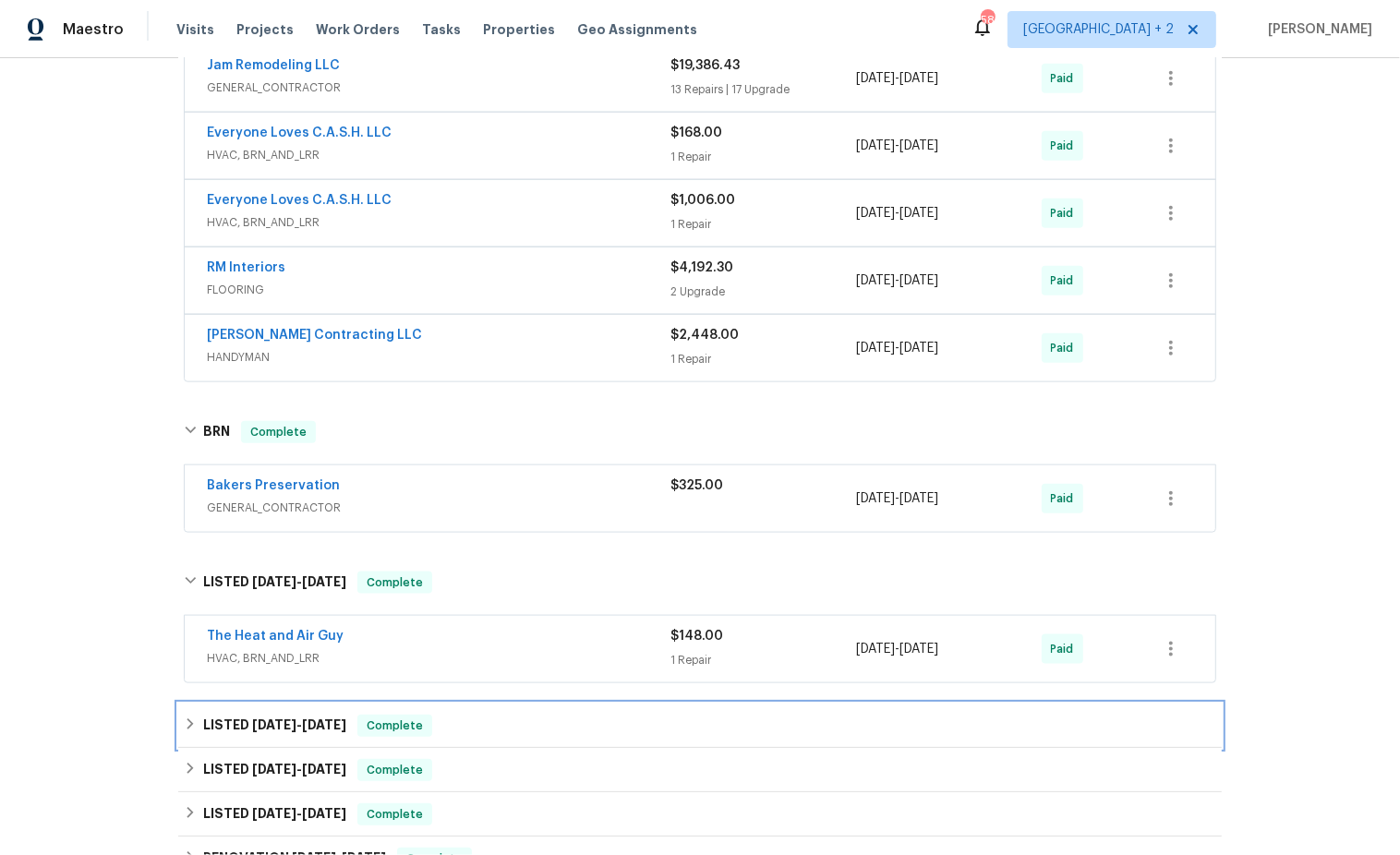
click at [193, 718] on div "LISTED [DATE] - [DATE] Complete" at bounding box center [700, 726] width 1032 height 22
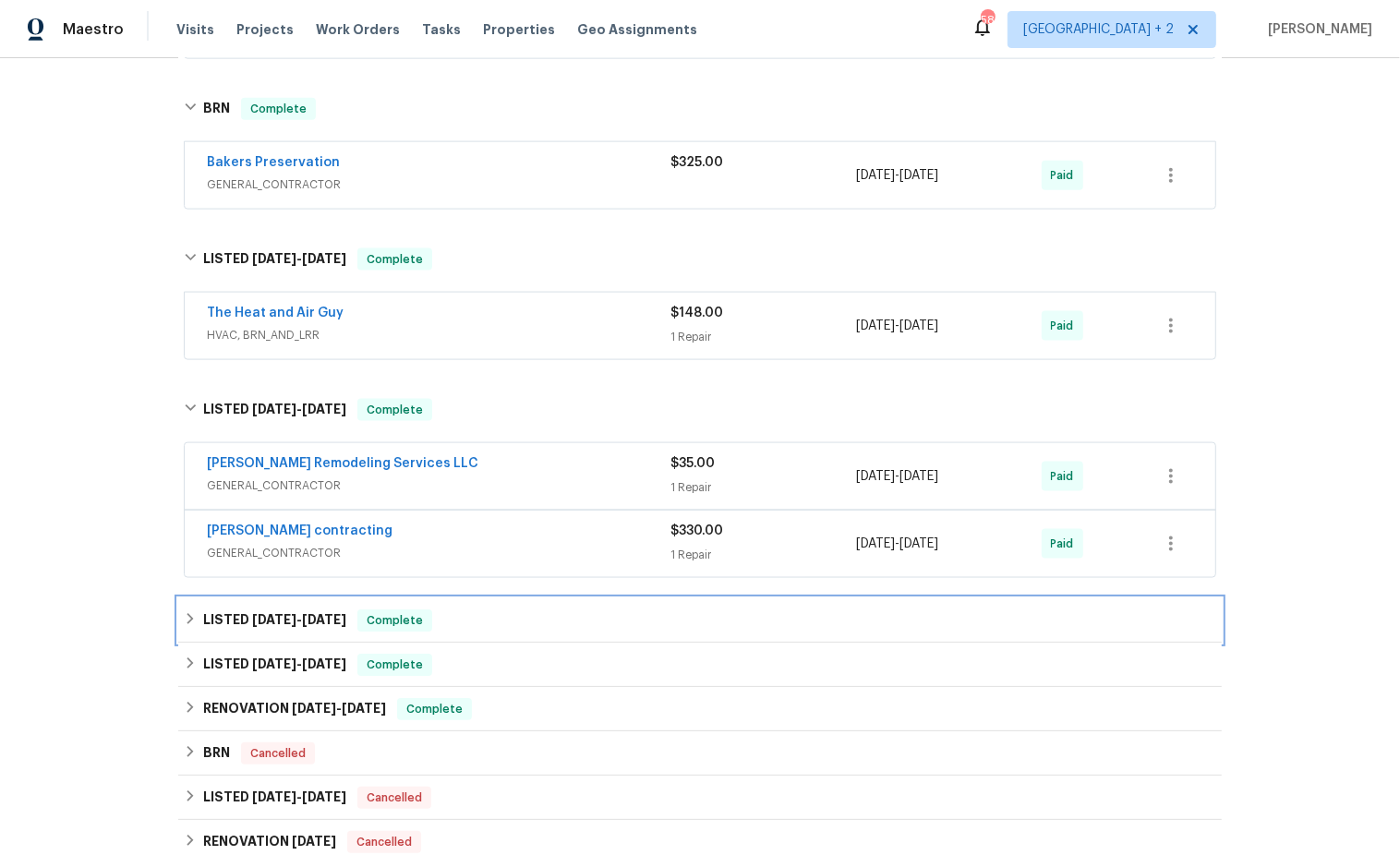
click at [190, 612] on icon at bounding box center [190, 618] width 12 height 12
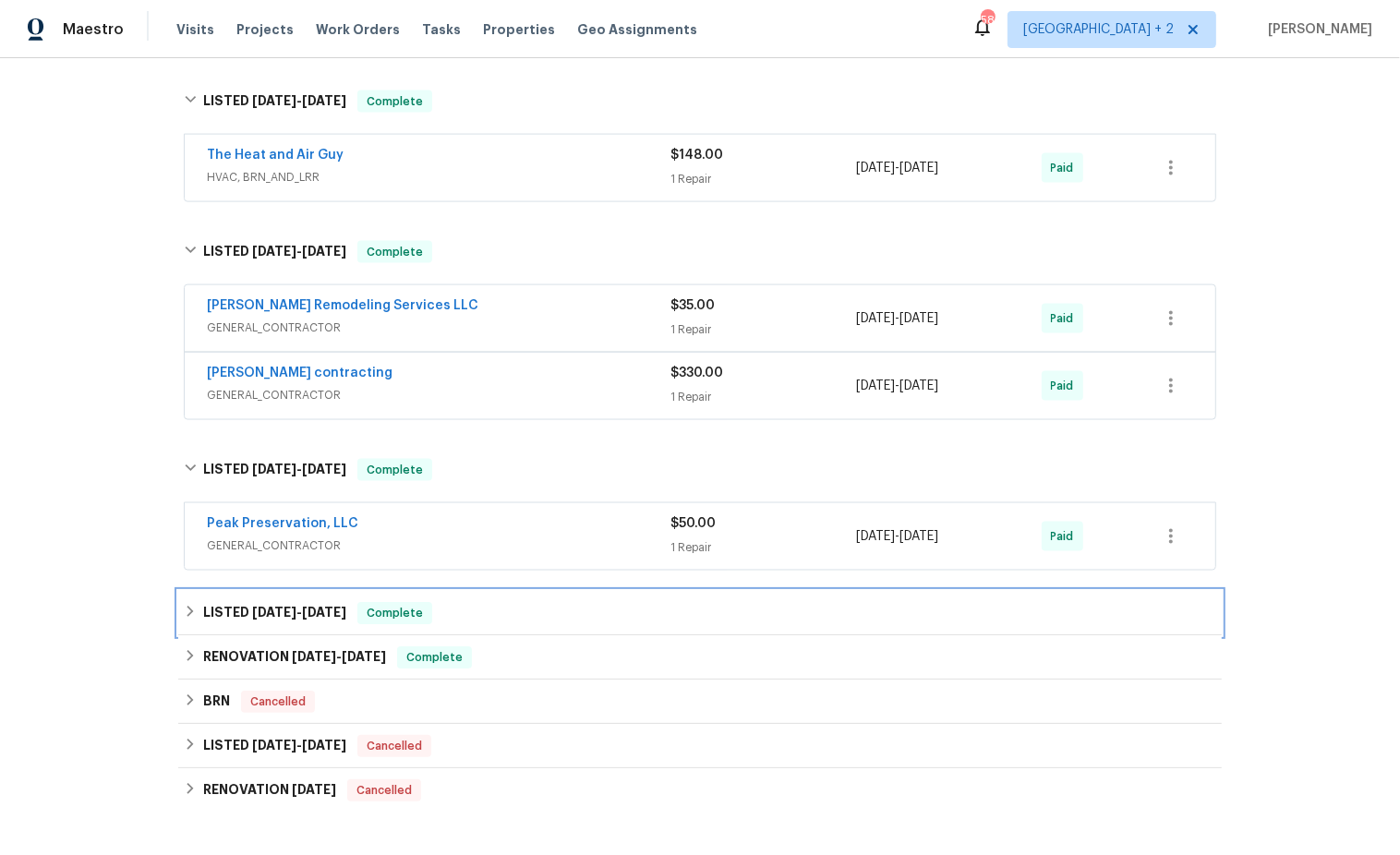
click at [190, 605] on icon at bounding box center [190, 611] width 12 height 12
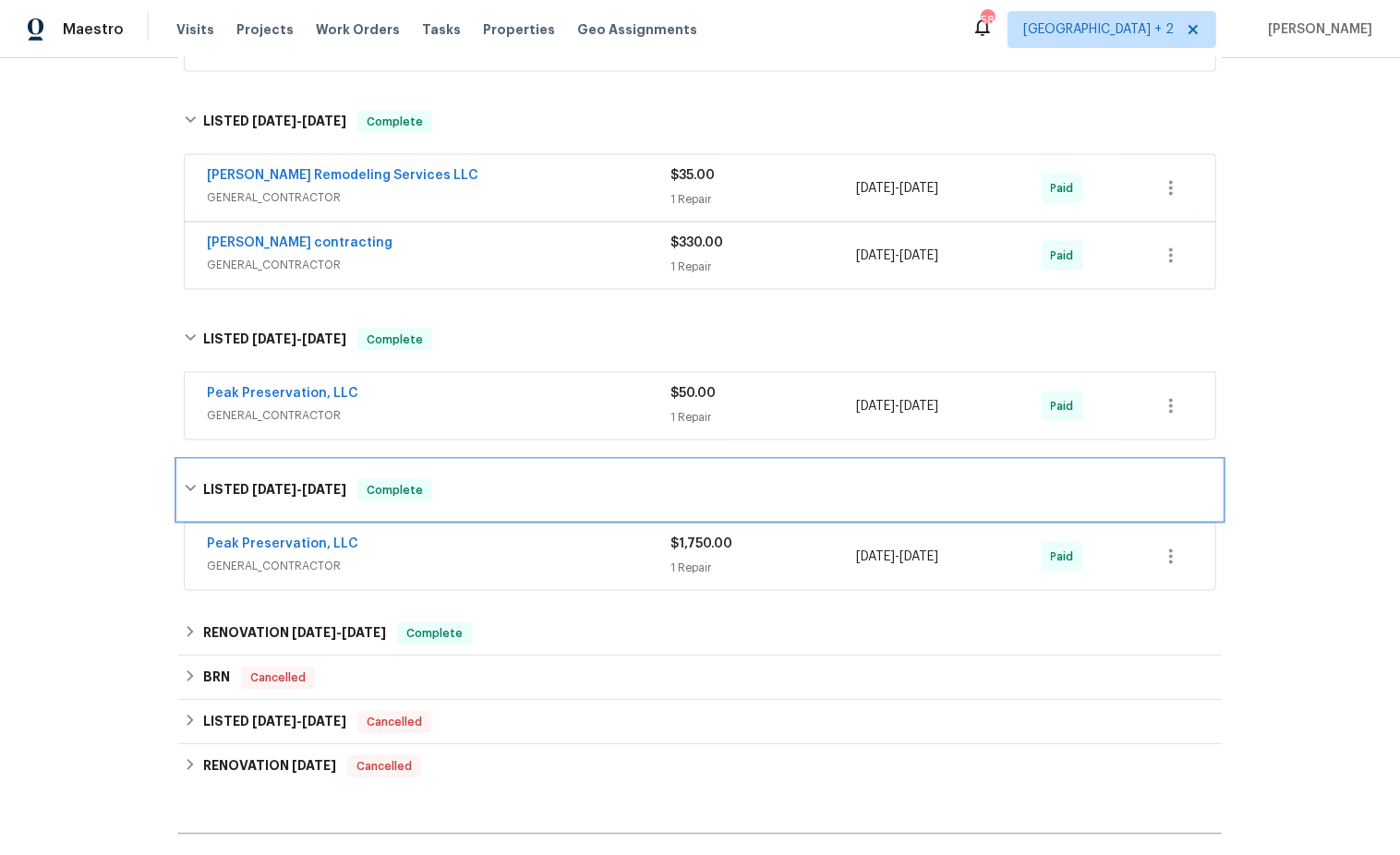
scroll to position [2288, 0]
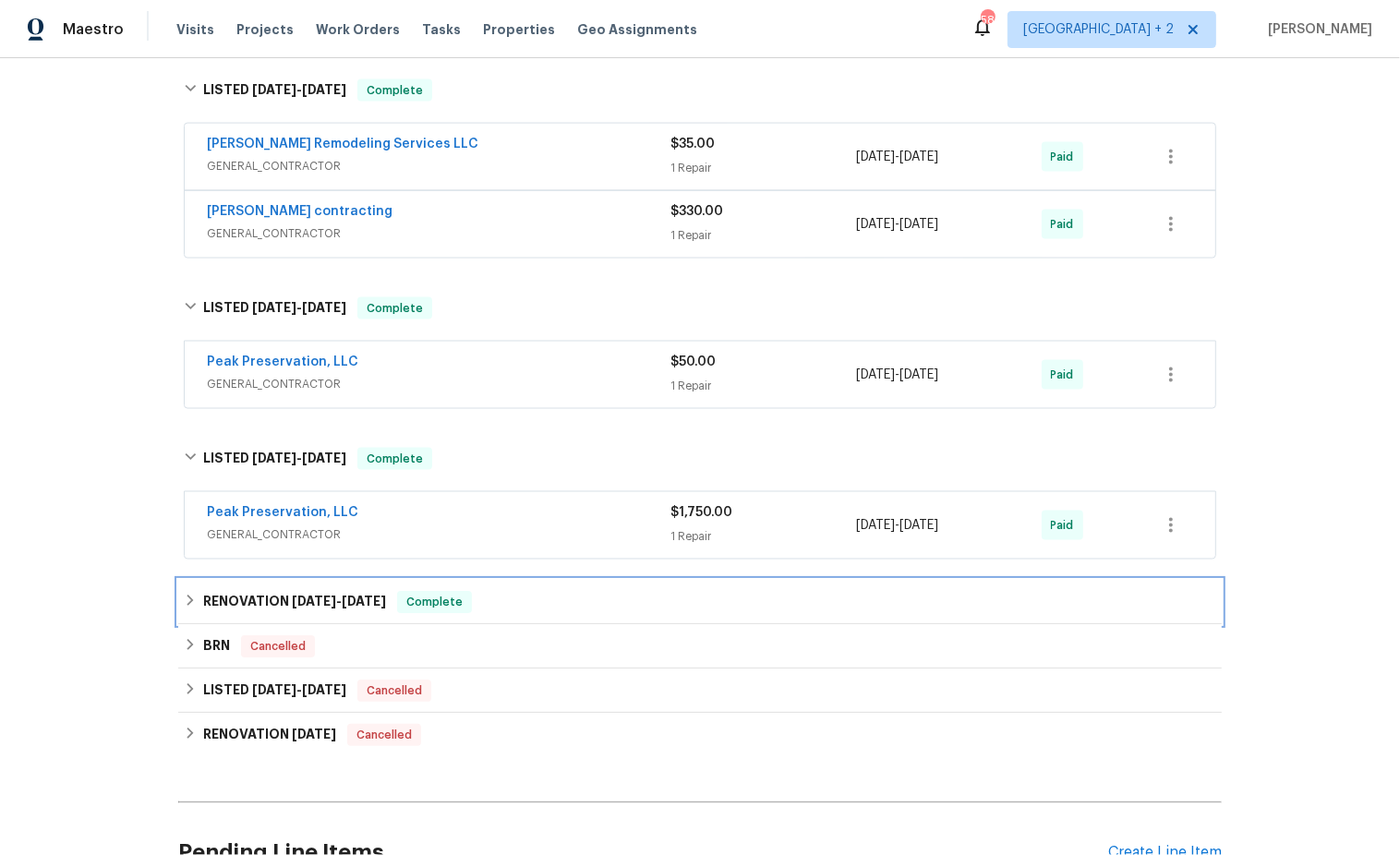
click at [187, 594] on icon at bounding box center [190, 600] width 12 height 12
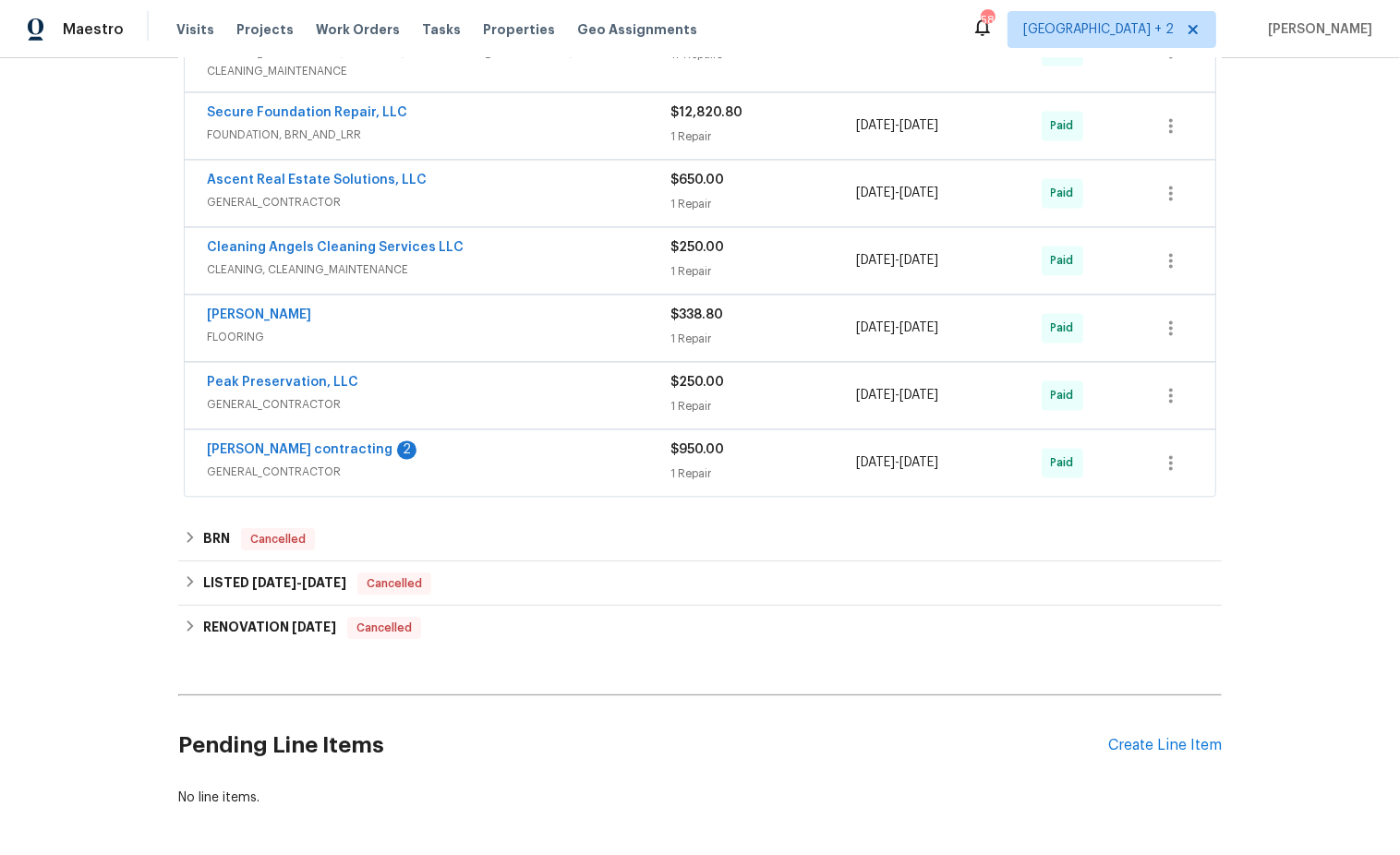
scroll to position [3108, 0]
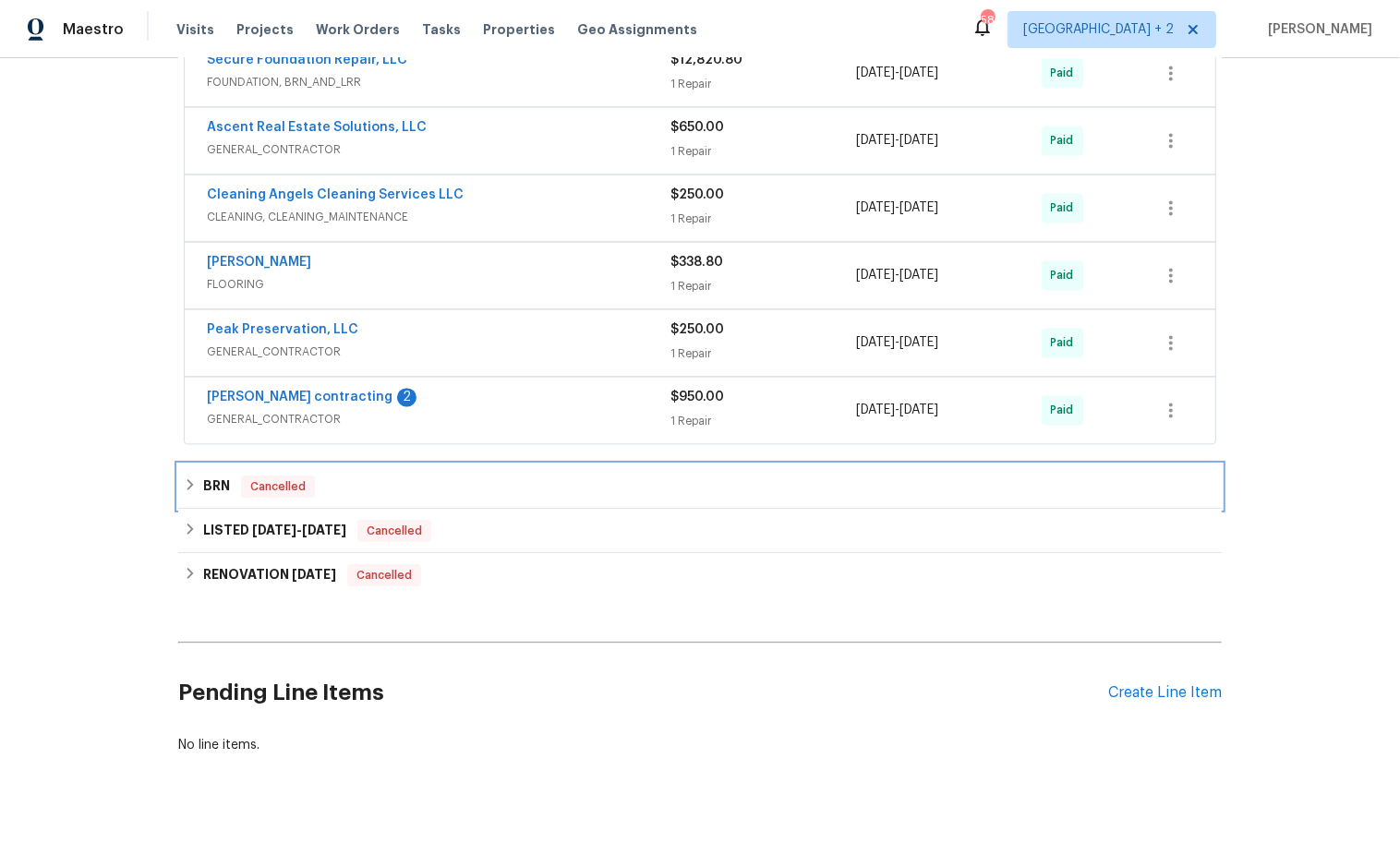
click at [187, 478] on icon at bounding box center [190, 484] width 12 height 12
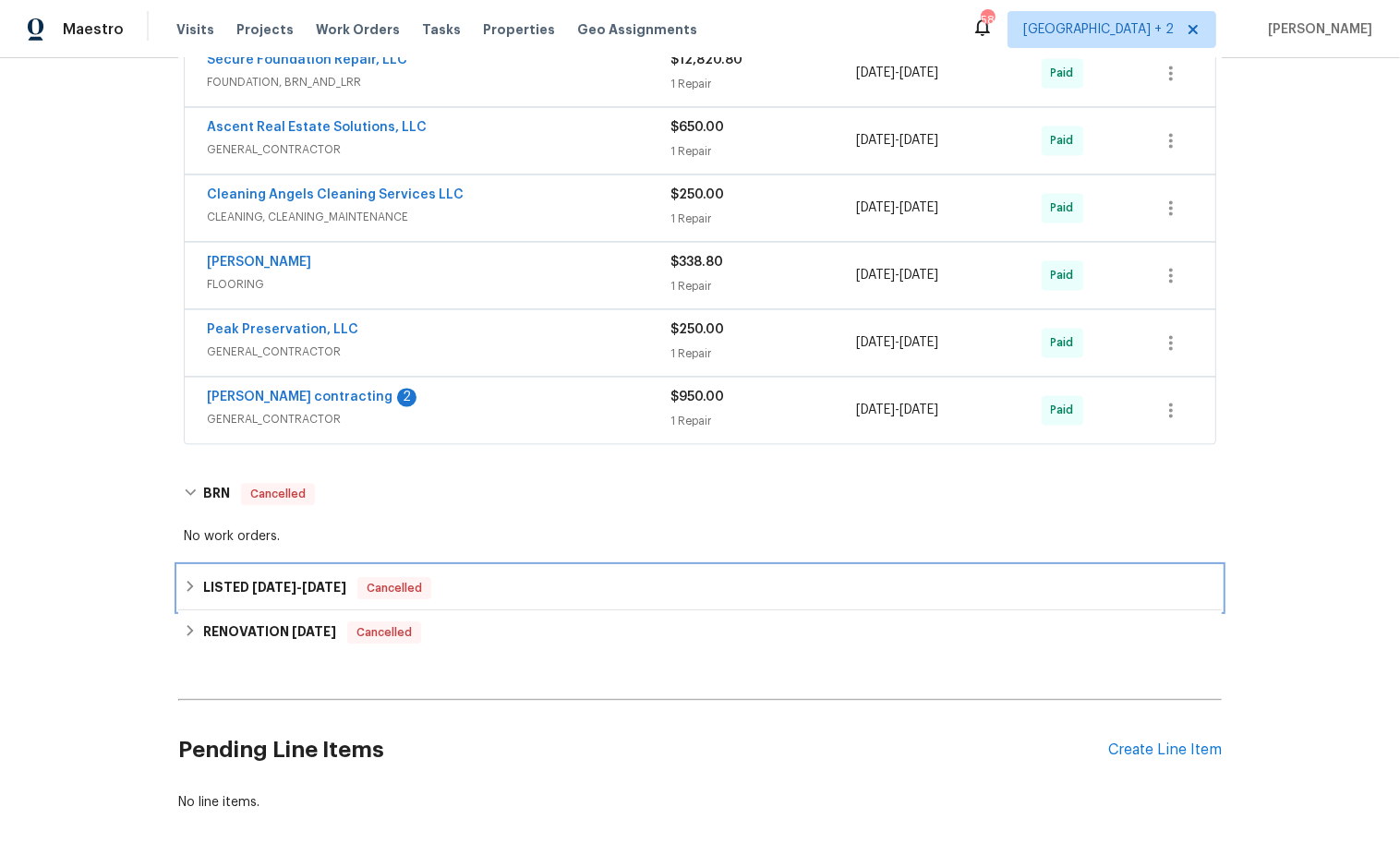
click at [186, 577] on div "LISTED [DATE] - [DATE] Cancelled" at bounding box center [700, 588] width 1032 height 22
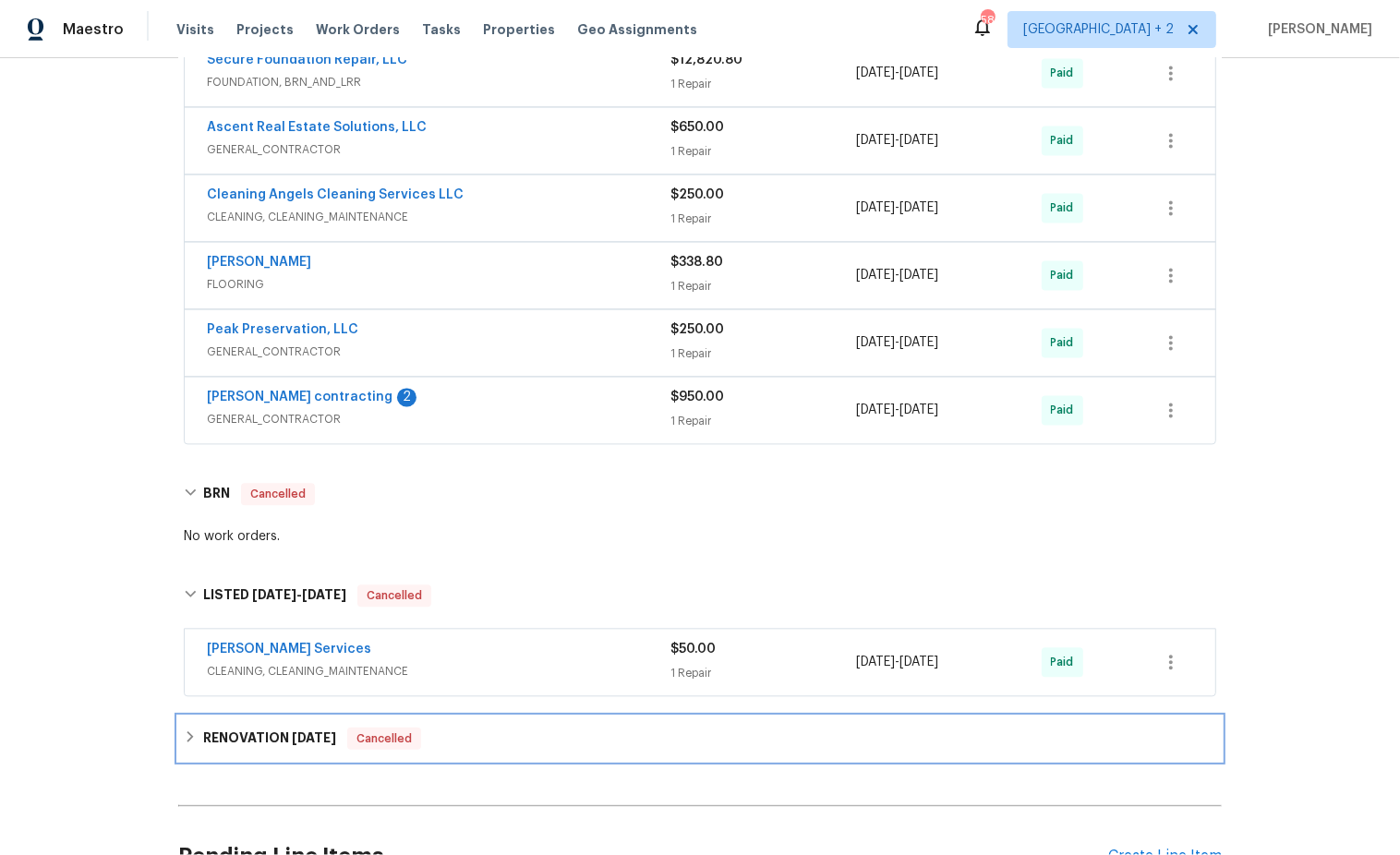
click at [192, 730] on icon at bounding box center [190, 736] width 12 height 12
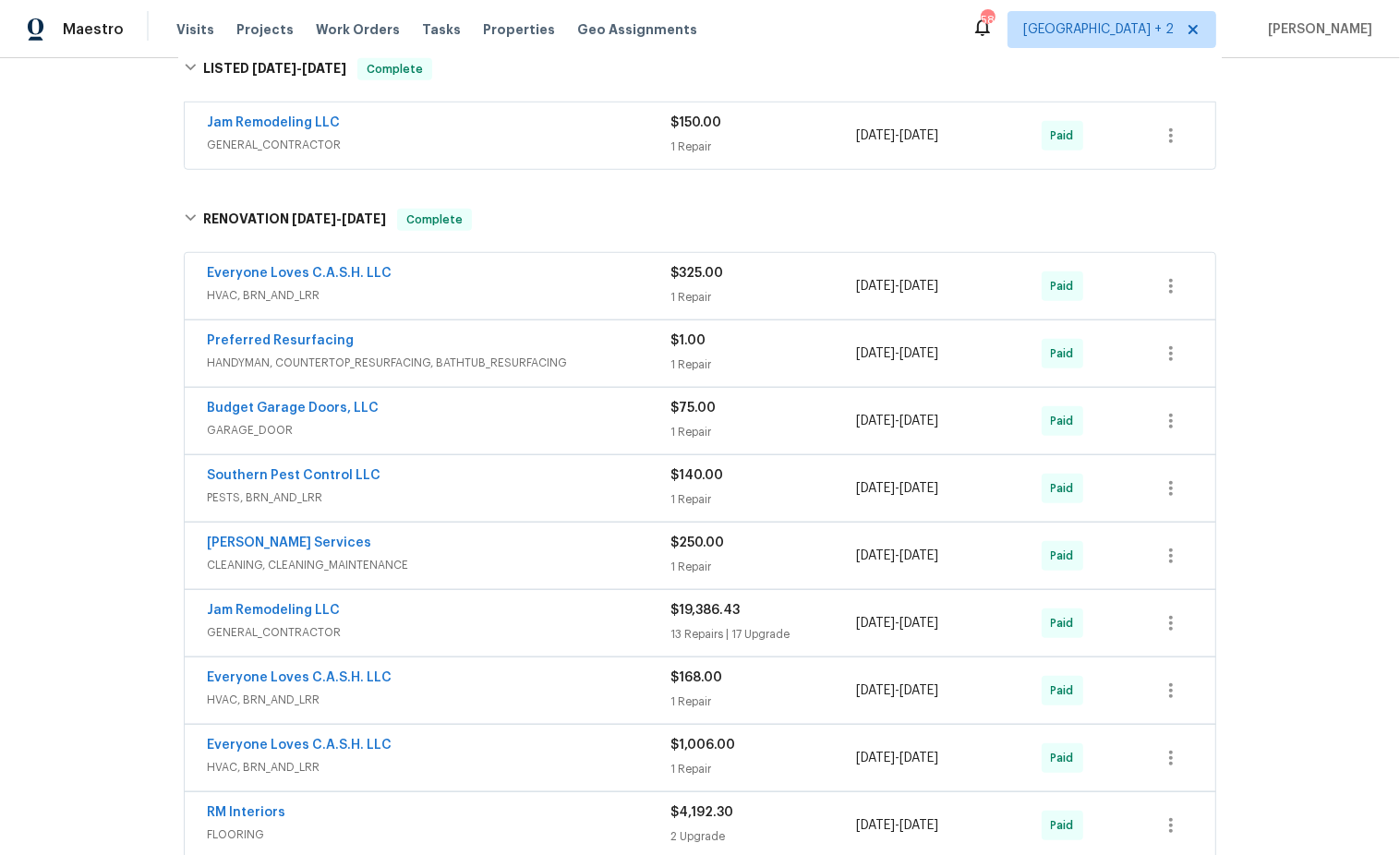
scroll to position [1078, 0]
